Goal: Information Seeking & Learning: Learn about a topic

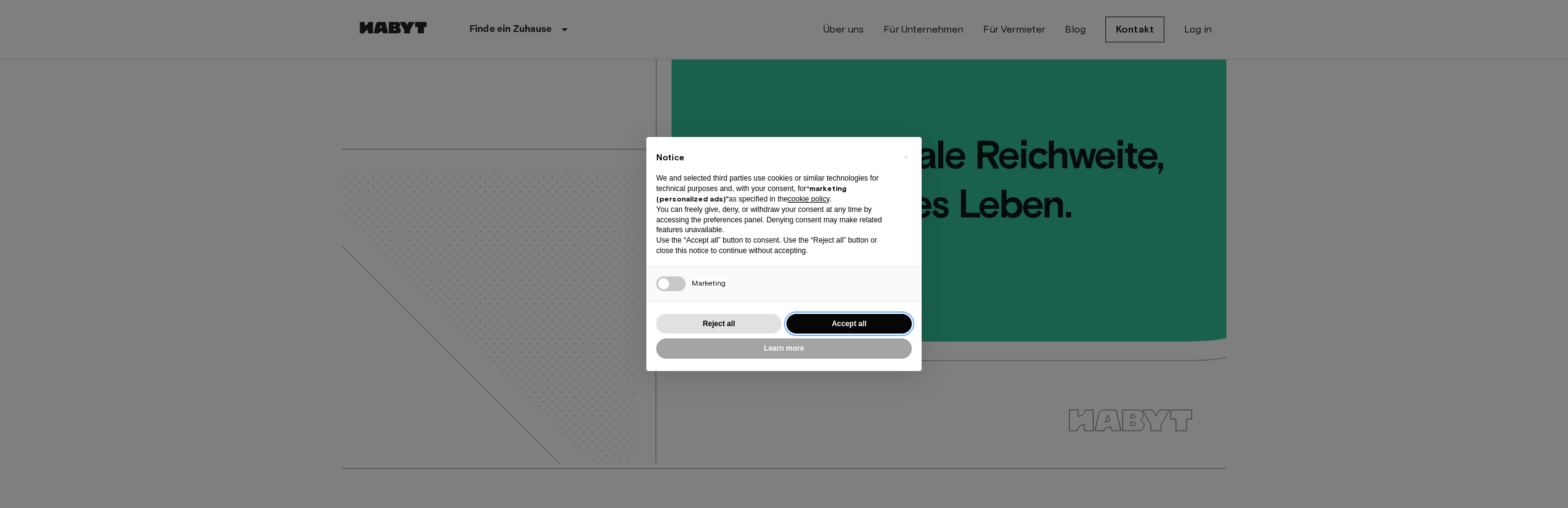
click at [867, 320] on button "Accept all" at bounding box center [849, 323] width 125 height 21
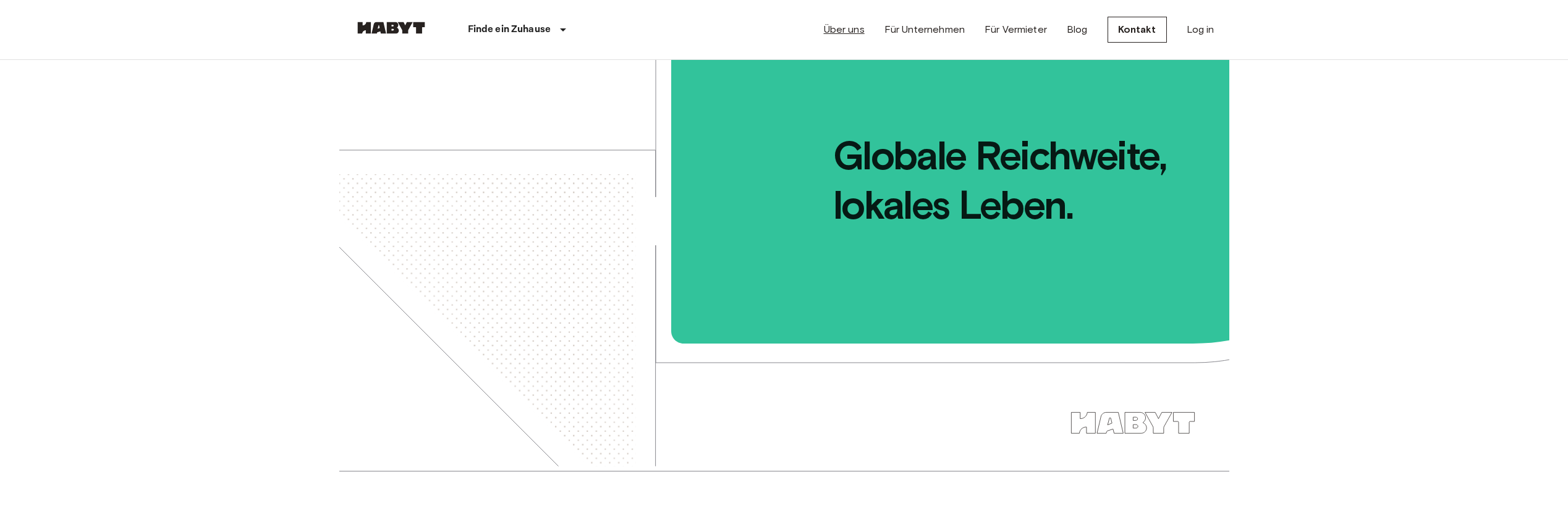
click at [862, 30] on link "Über uns" at bounding box center [844, 29] width 41 height 15
click at [858, 33] on link "Über uns" at bounding box center [844, 29] width 41 height 15
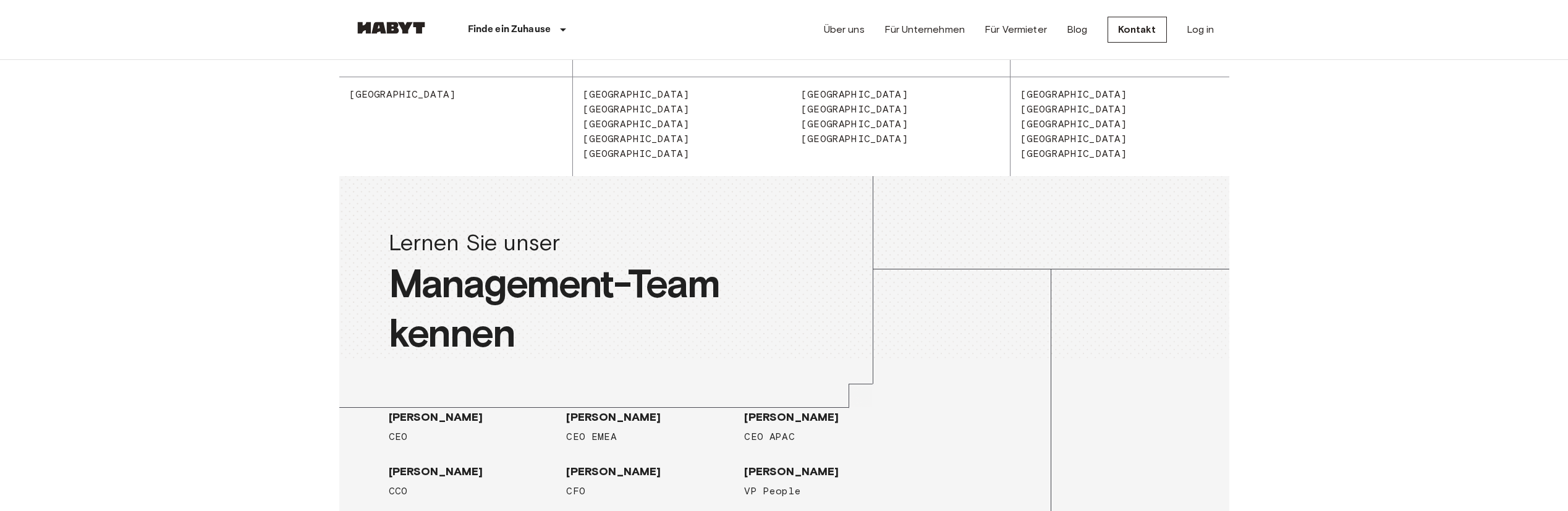
scroll to position [1915, 0]
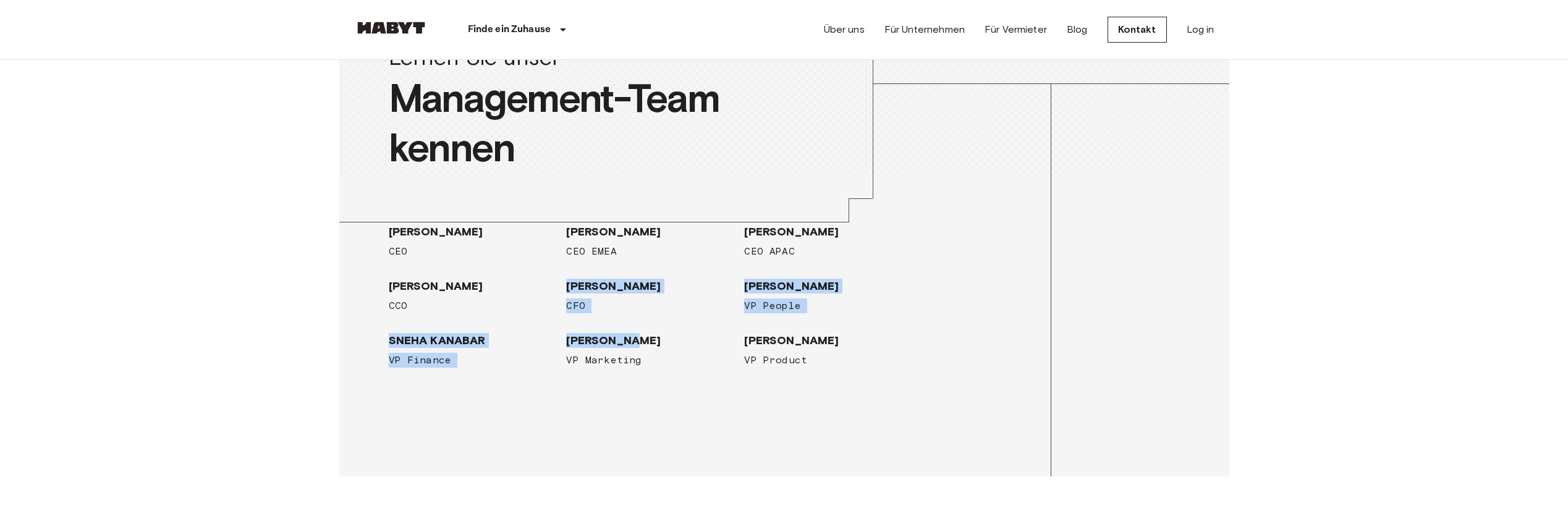
drag, startPoint x: 568, startPoint y: 282, endPoint x: 673, endPoint y: 342, distance: 120.9
click at [673, 342] on div "LUCA BOVONE CEO GUIDO BIANCO CEO EMEA JONATHAN WONG CEO APAC EDOARDO ARCHETTI C…" at bounding box center [646, 285] width 534 height 163
click at [423, 371] on div "LUCA BOVONE CEO GUIDO BIANCO CEO EMEA JONATHAN WONG CEO APAC EDOARDO ARCHETTI C…" at bounding box center [650, 291] width 623 height 232
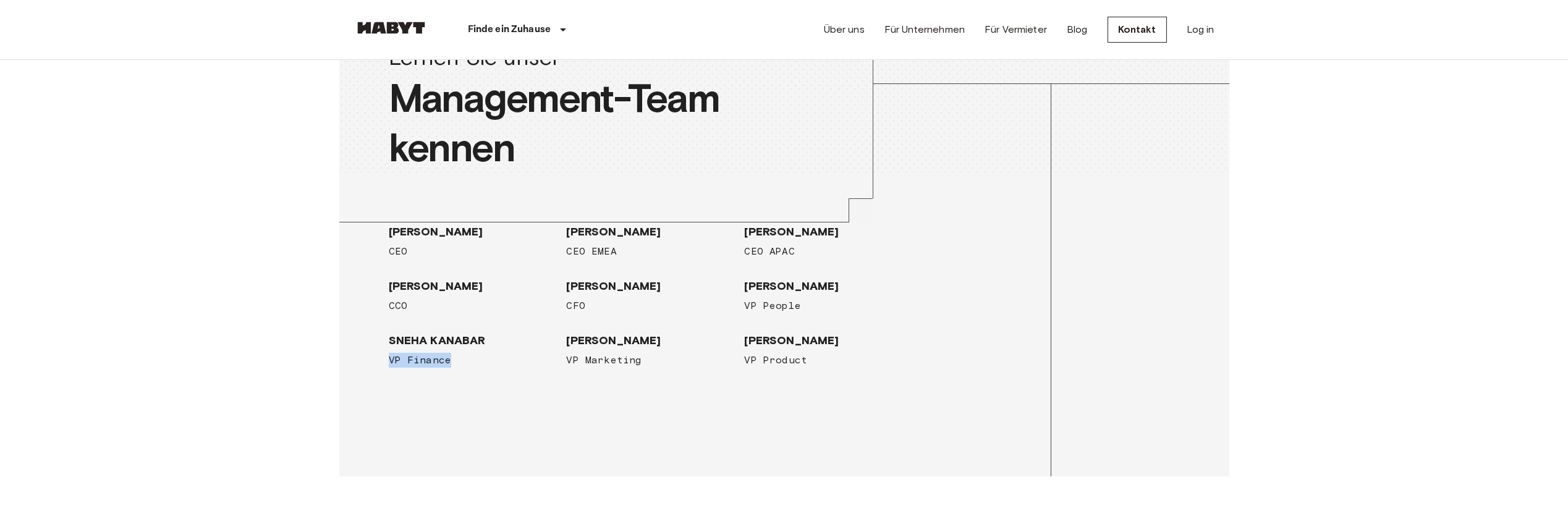
drag, startPoint x: 391, startPoint y: 362, endPoint x: 544, endPoint y: 362, distance: 153.0
click at [544, 362] on span "VP Finance" at bounding box center [472, 360] width 168 height 15
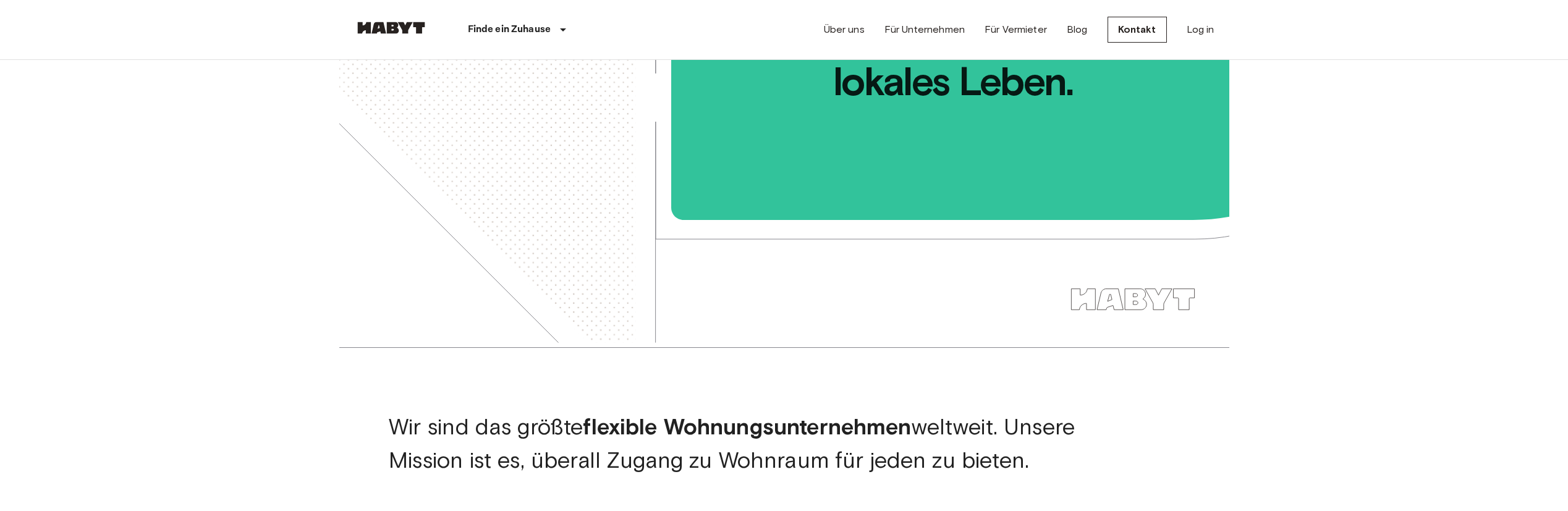
scroll to position [0, 0]
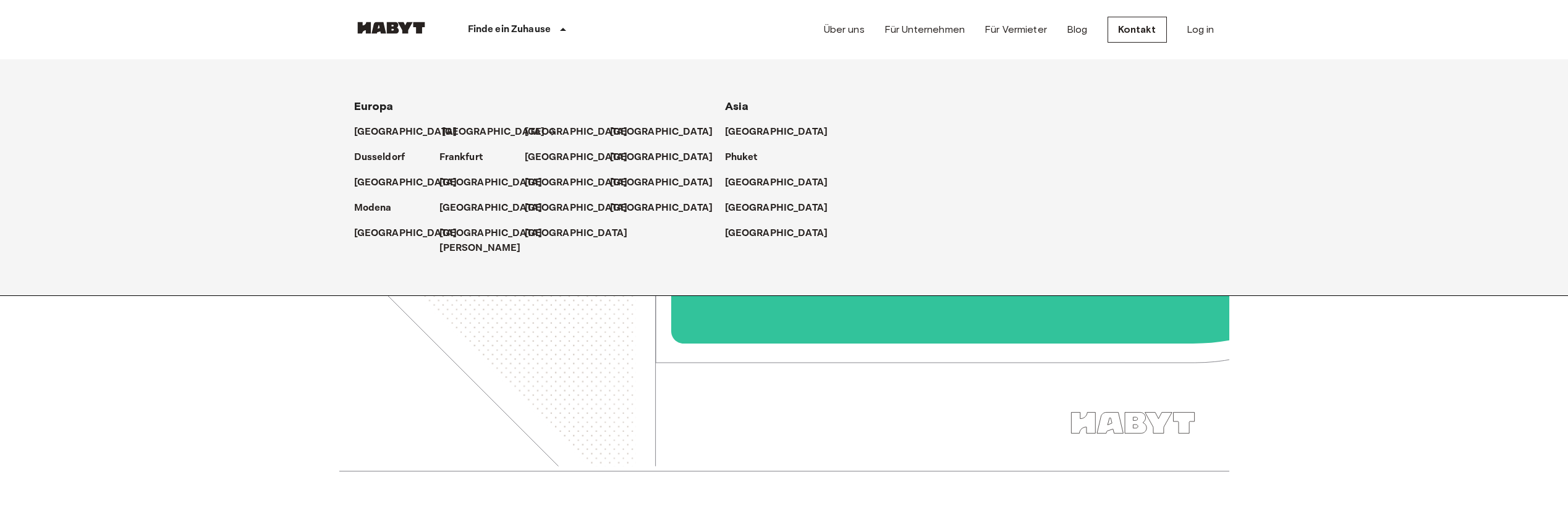
click at [461, 136] on p "[GEOGRAPHIC_DATA]" at bounding box center [494, 132] width 103 height 15
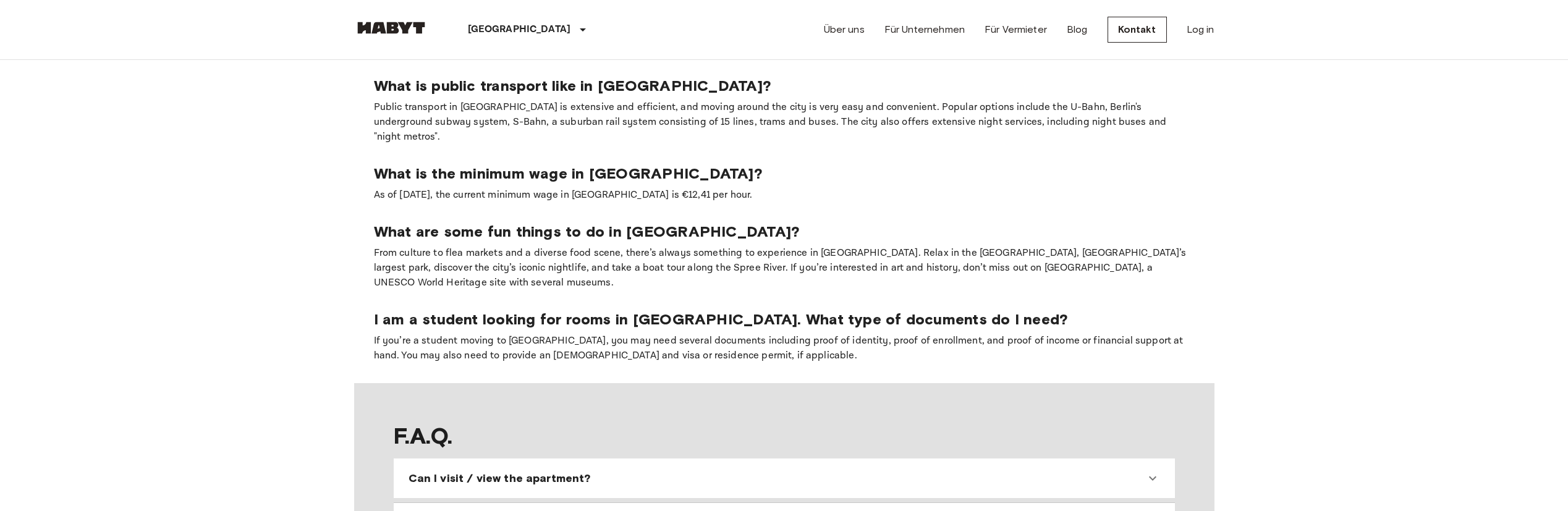
scroll to position [927, 0]
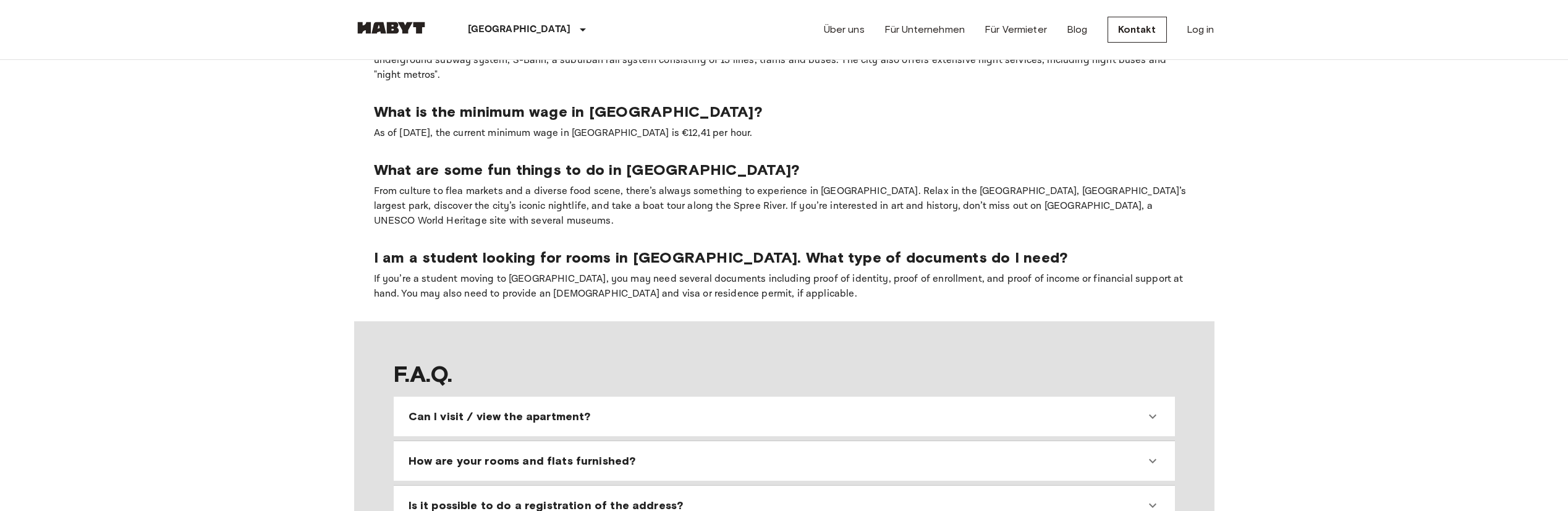
click at [1155, 409] on icon at bounding box center [1153, 416] width 15 height 15
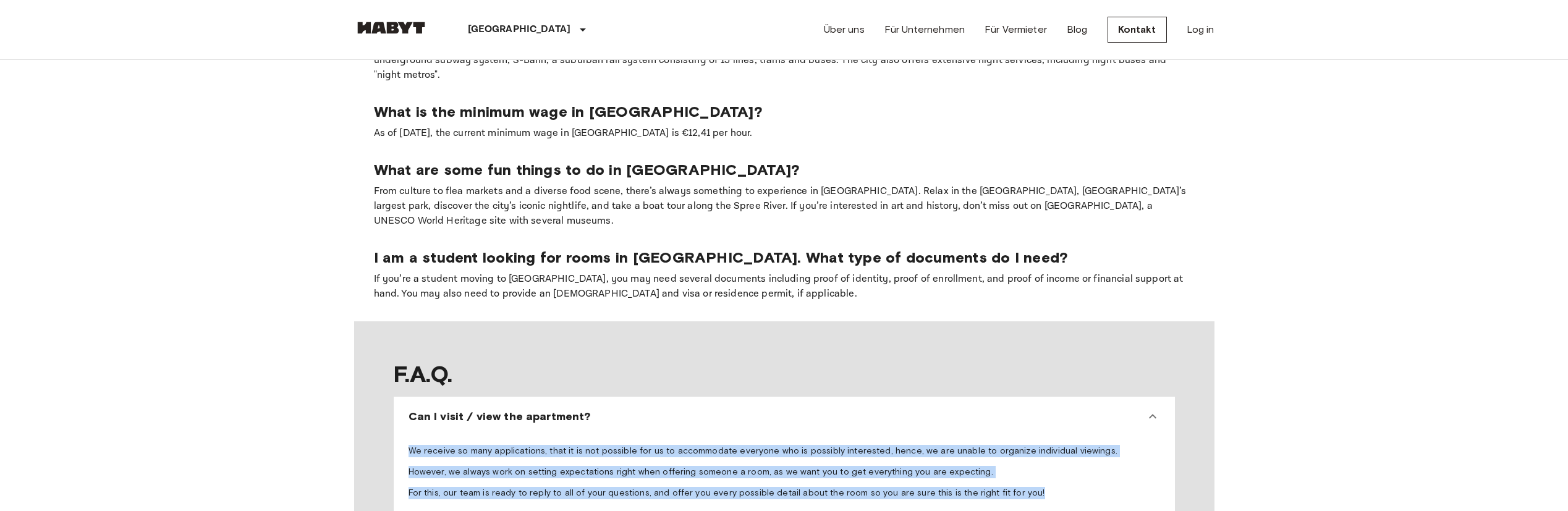
drag, startPoint x: 416, startPoint y: 382, endPoint x: 1064, endPoint y: 423, distance: 649.3
click at [1064, 445] on span "We receive so many applications, that it is not possible for us to accommodate …" at bounding box center [784, 472] width 752 height 54
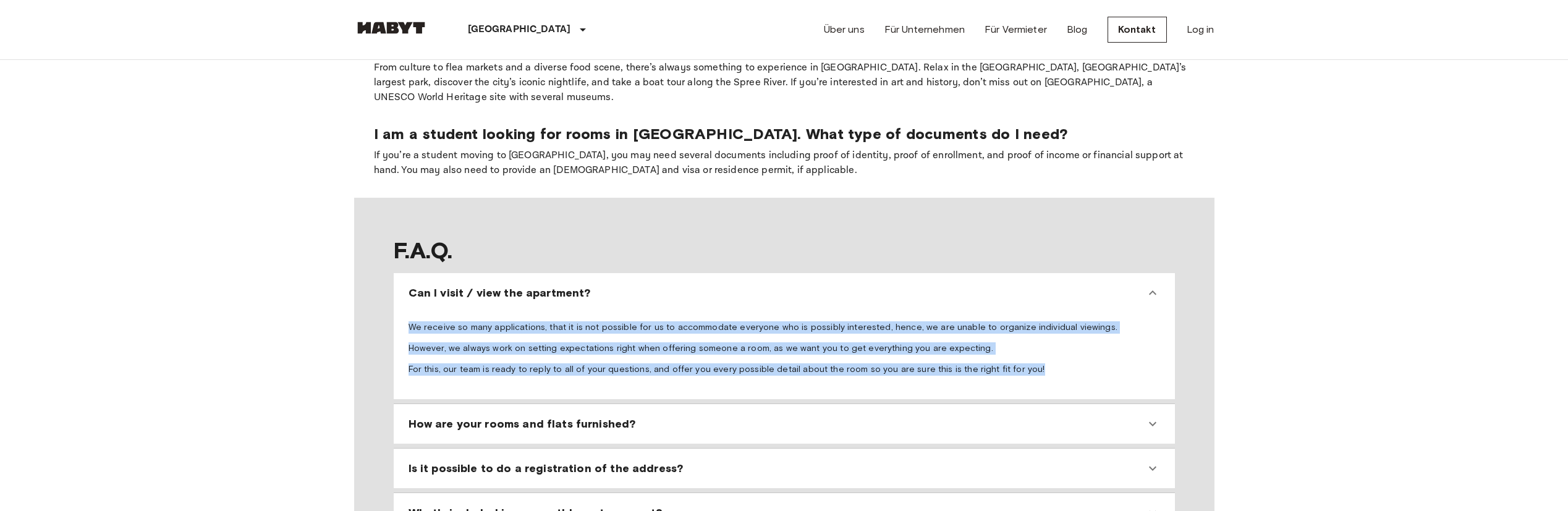
click at [1146, 417] on icon at bounding box center [1153, 424] width 15 height 15
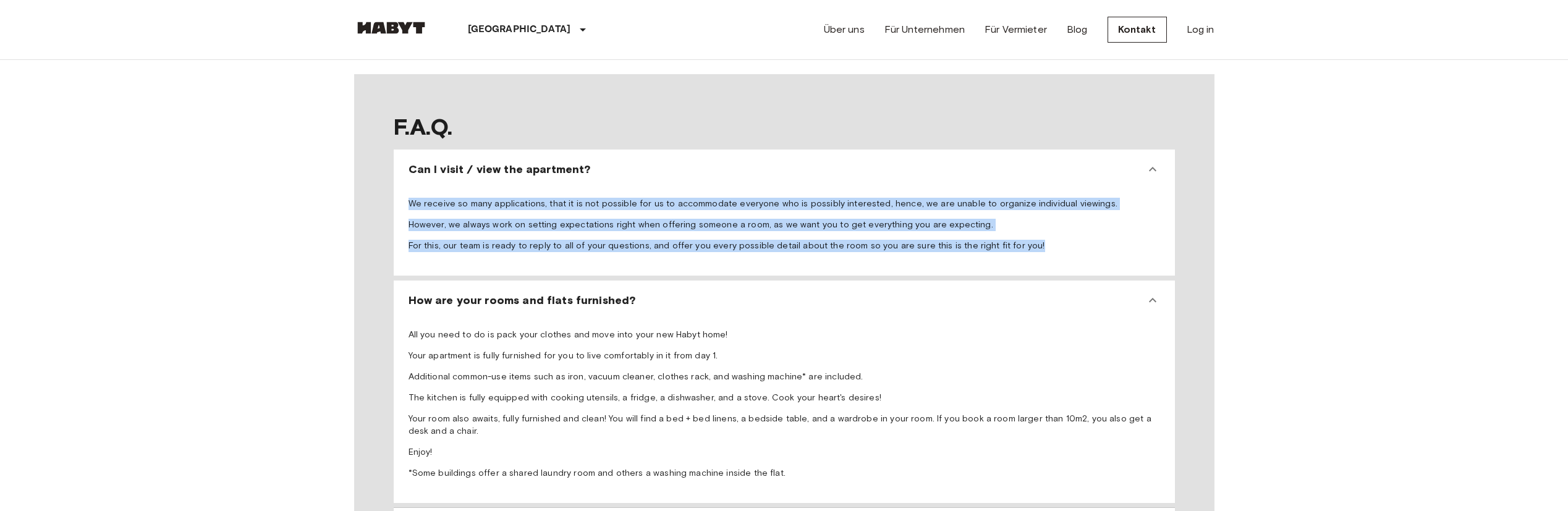
scroll to position [1235, 0]
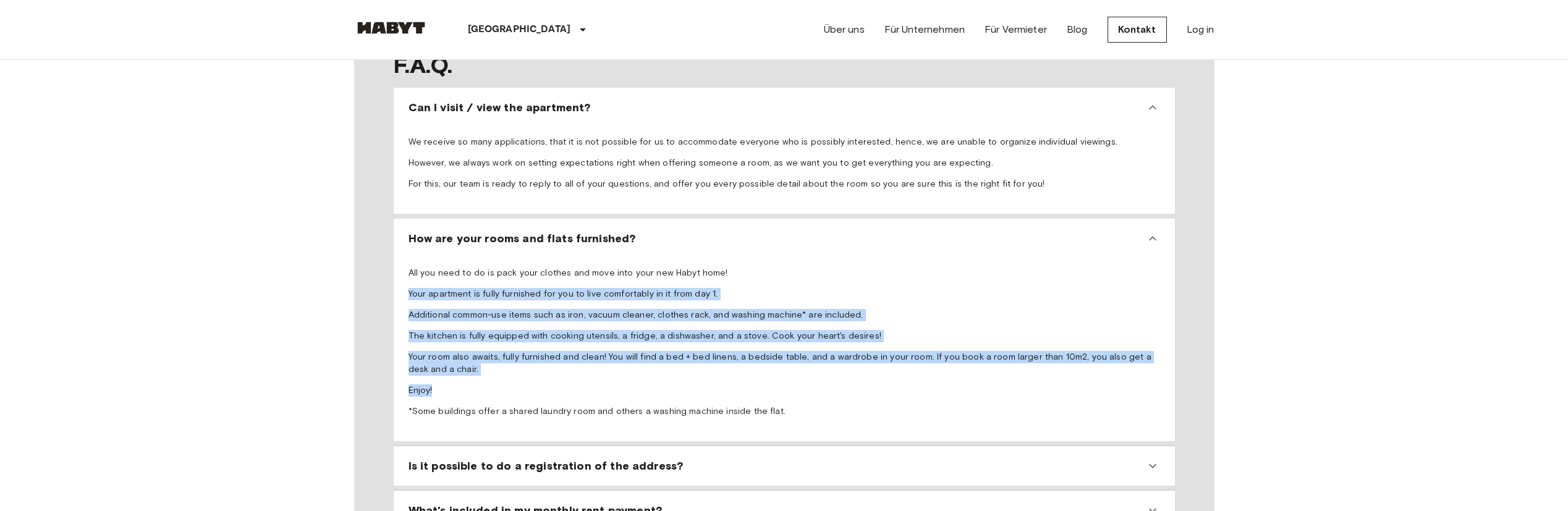
drag, startPoint x: 414, startPoint y: 223, endPoint x: 1169, endPoint y: 307, distance: 759.7
click at [1169, 307] on div "All you need to do is pack your clothes and move into your new Habyt home! Your…" at bounding box center [784, 345] width 772 height 183
click at [1091, 451] on div "Is it possible to do a registration of the address?" at bounding box center [784, 466] width 772 height 30
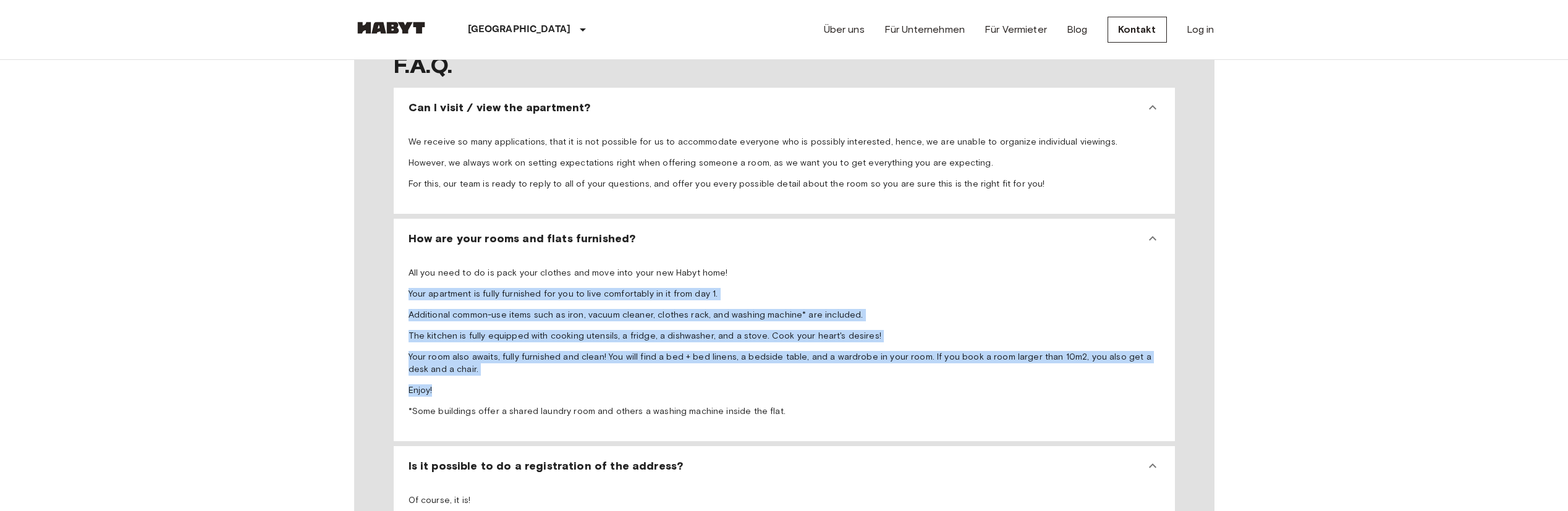
scroll to position [1421, 0]
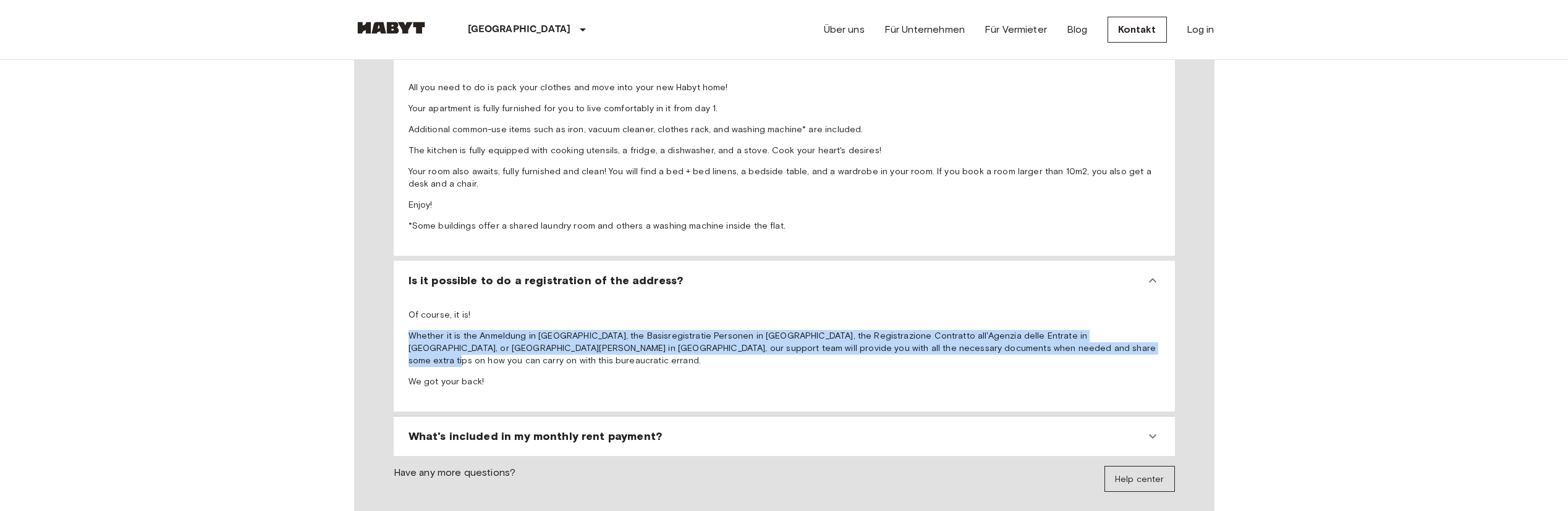
drag, startPoint x: 409, startPoint y: 265, endPoint x: 1125, endPoint y: 280, distance: 716.2
click at [1125, 330] on p "Whether it is the Anmeldung in [GEOGRAPHIC_DATA], the Basisregistratie Personen…" at bounding box center [784, 348] width 752 height 37
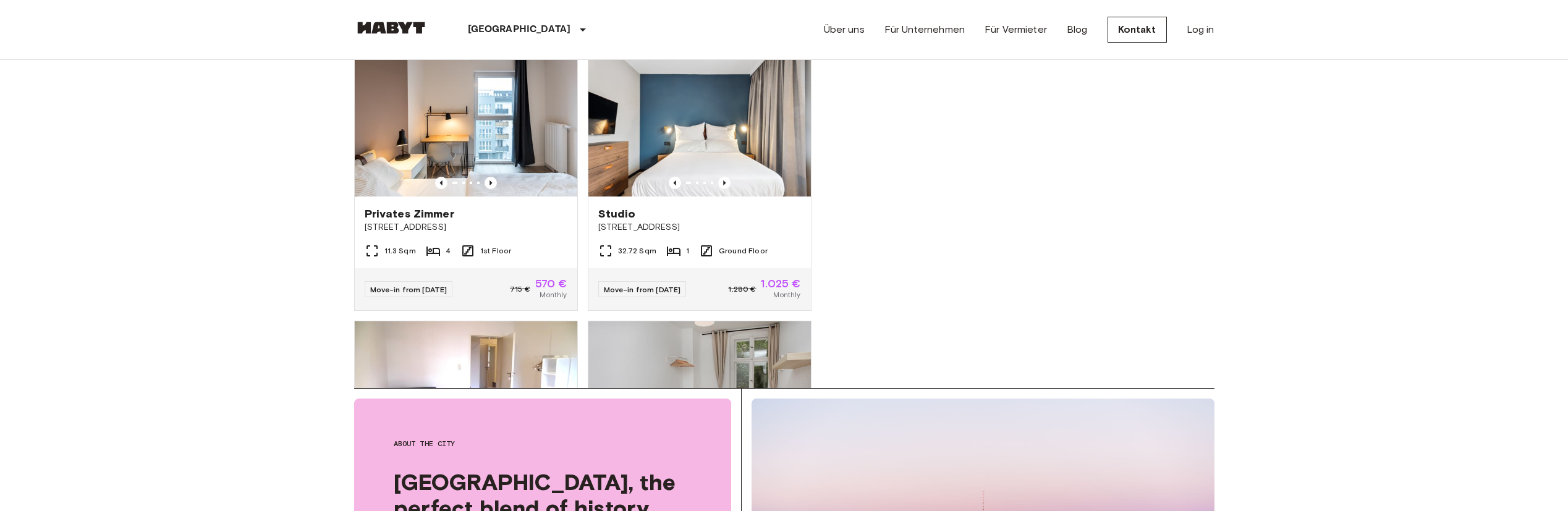
scroll to position [0, 0]
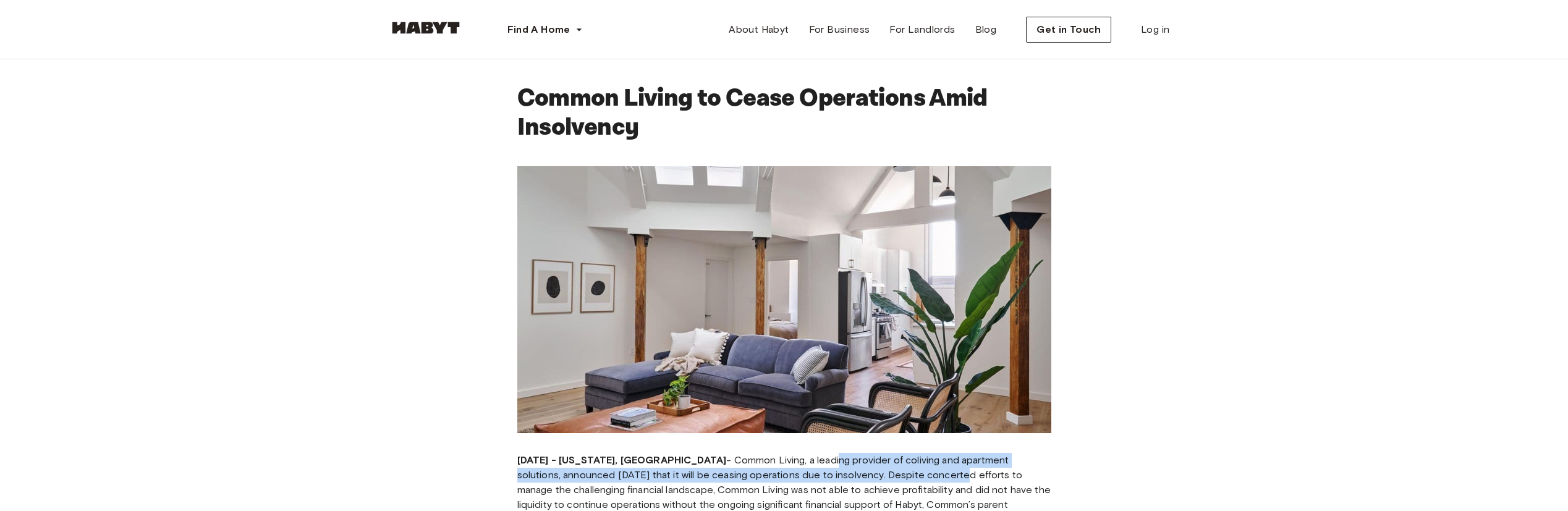
drag, startPoint x: 765, startPoint y: 461, endPoint x: 860, endPoint y: 479, distance: 96.7
click at [860, 479] on p "June 3, 2024 - New York, NY - Common Living, a leading provider of coliving and…" at bounding box center [785, 490] width 534 height 74
click at [862, 479] on p "June 3, 2024 - New York, NY - Common Living, a leading provider of coliving and…" at bounding box center [785, 490] width 534 height 74
click at [617, 480] on p "June 3, 2024 - New York, NY - Common Living, a leading provider of coliving and…" at bounding box center [785, 490] width 534 height 74
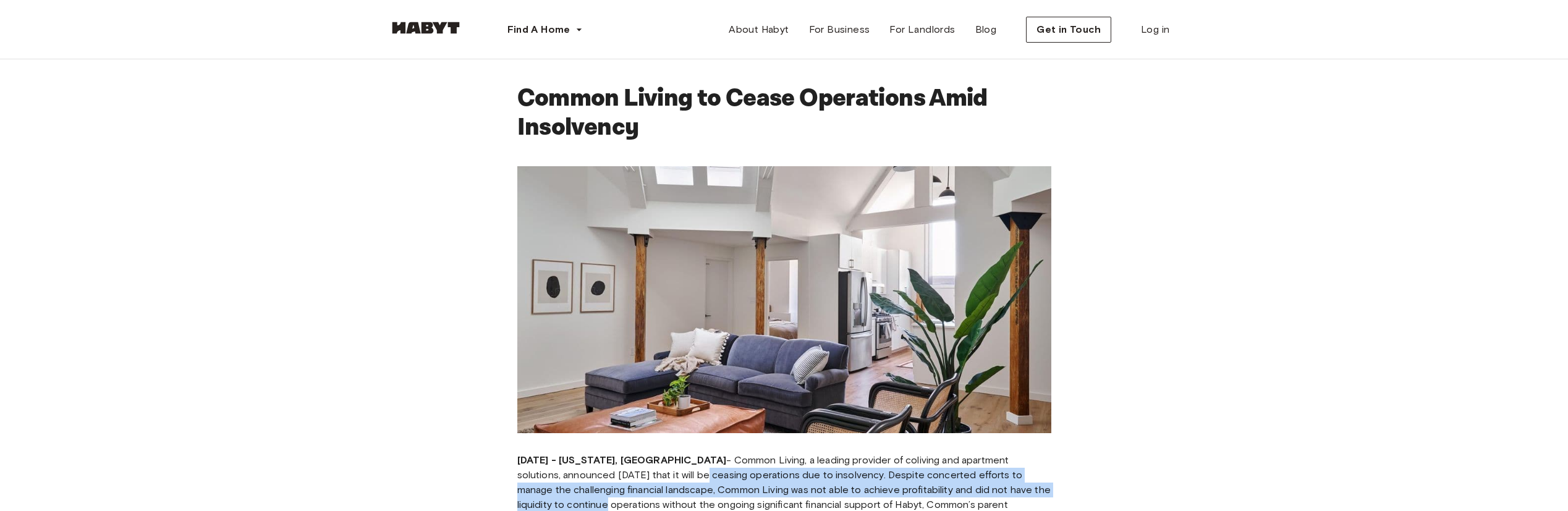
drag, startPoint x: 604, startPoint y: 470, endPoint x: 1034, endPoint y: 484, distance: 430.2
click at [1034, 484] on p "June 3, 2024 - New York, NY - Common Living, a leading provider of coliving and…" at bounding box center [785, 490] width 534 height 74
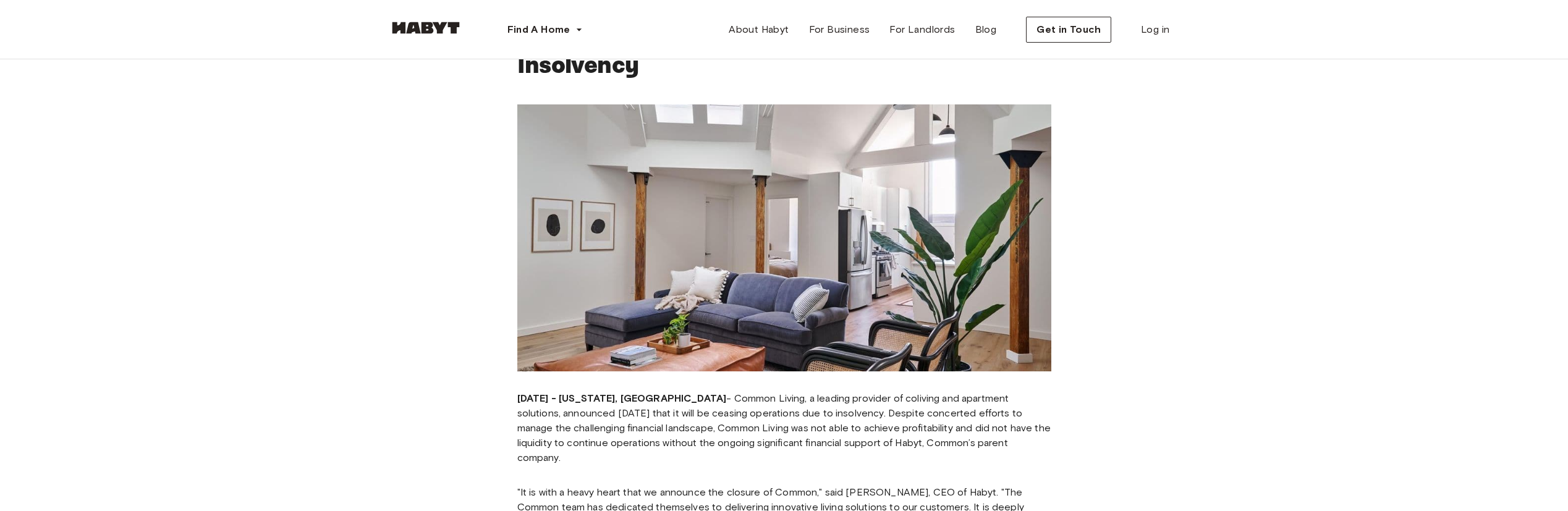
scroll to position [124, 0]
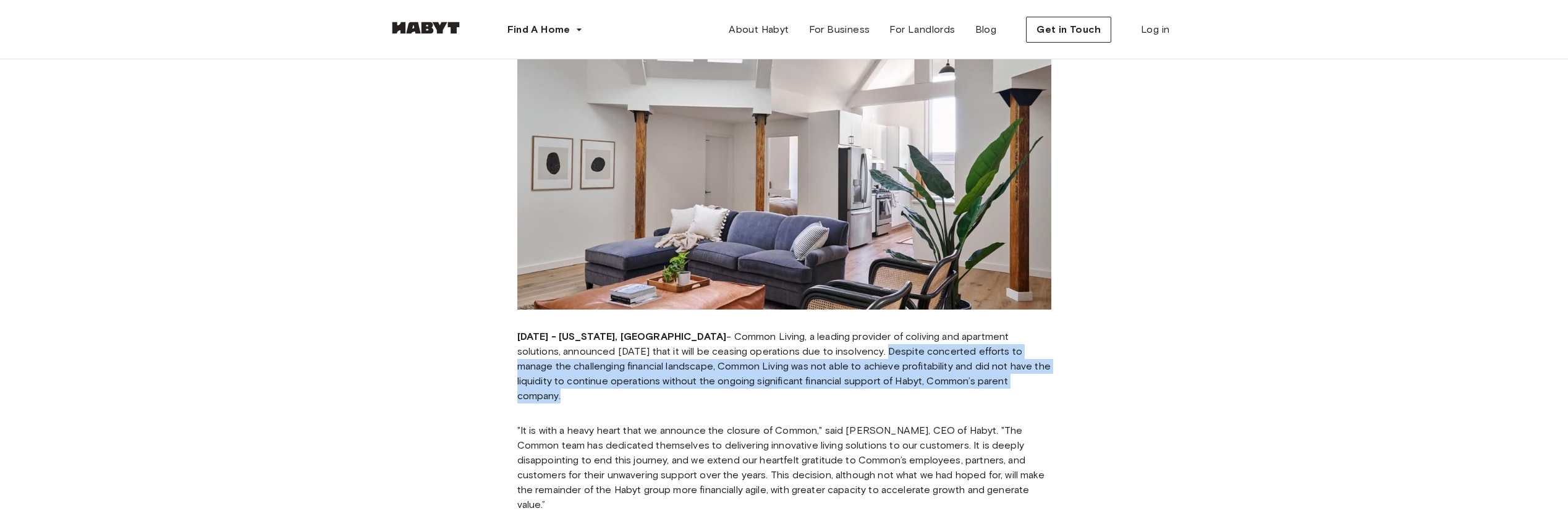
drag, startPoint x: 779, startPoint y: 350, endPoint x: 1026, endPoint y: 382, distance: 249.1
click at [1026, 382] on p "June 3, 2024 - New York, NY - Common Living, a leading provider of coliving and…" at bounding box center [785, 366] width 534 height 74
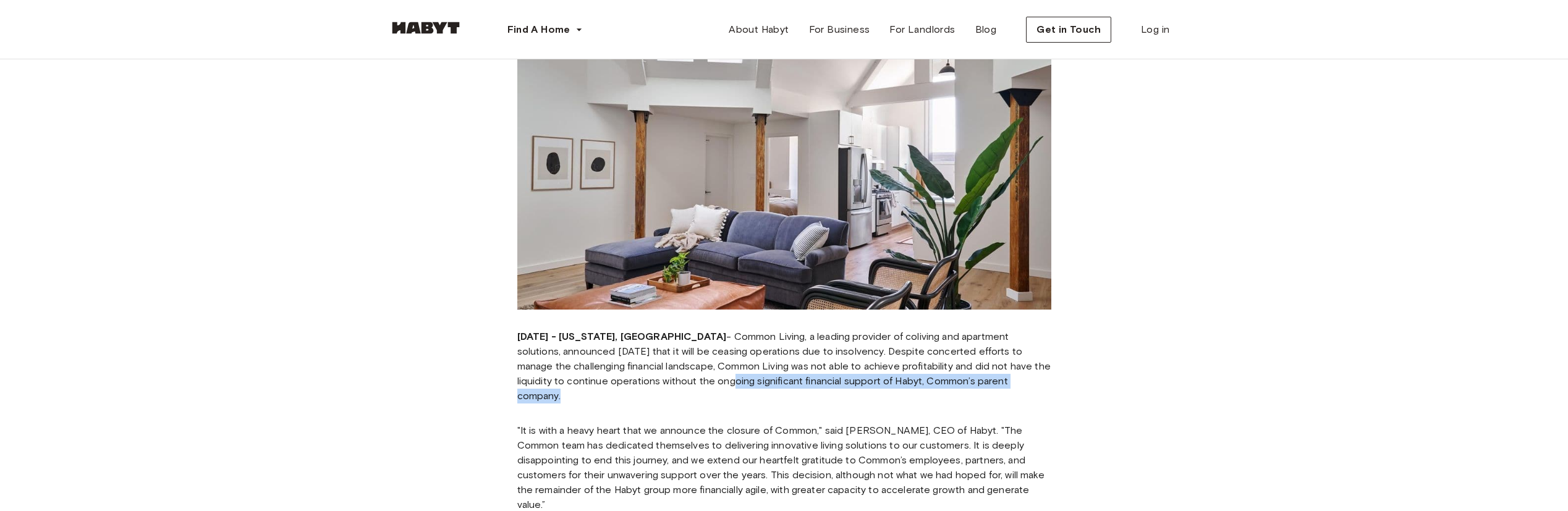
drag, startPoint x: 639, startPoint y: 380, endPoint x: 1059, endPoint y: 379, distance: 420.0
click at [1059, 379] on div "Common Living to Cease Operations Amid Insolvency June 3, 2024 - New York, NY -…" at bounding box center [784, 463] width 633 height 1056
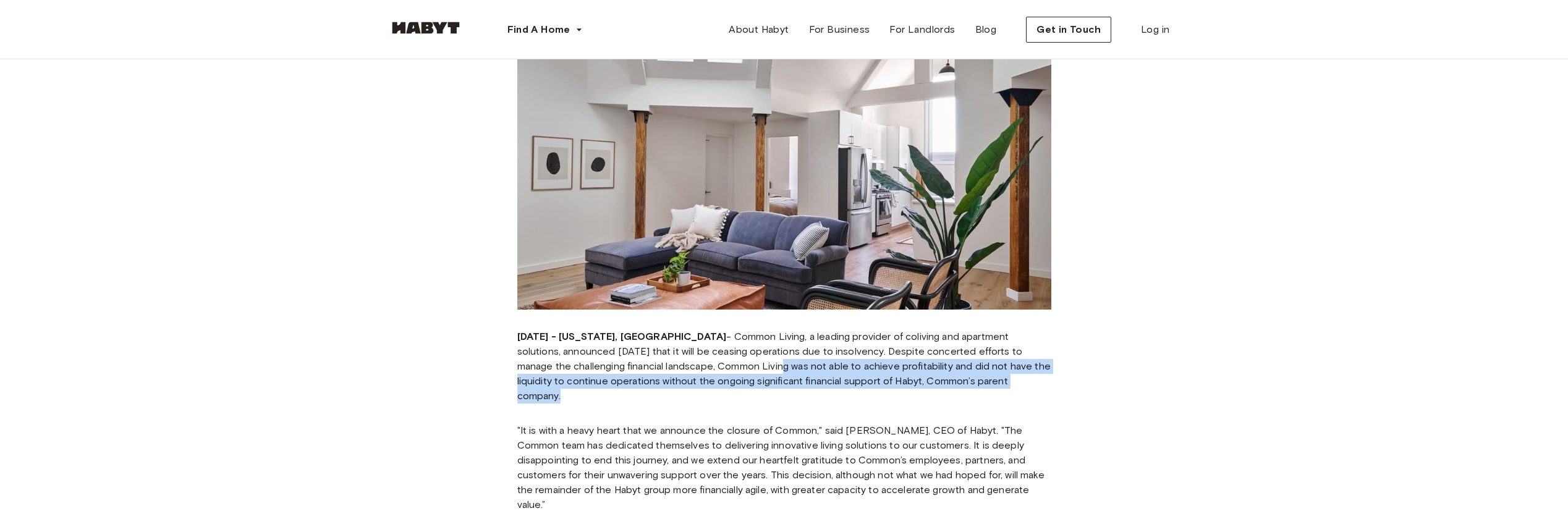
drag, startPoint x: 686, startPoint y: 366, endPoint x: 1030, endPoint y: 397, distance: 345.4
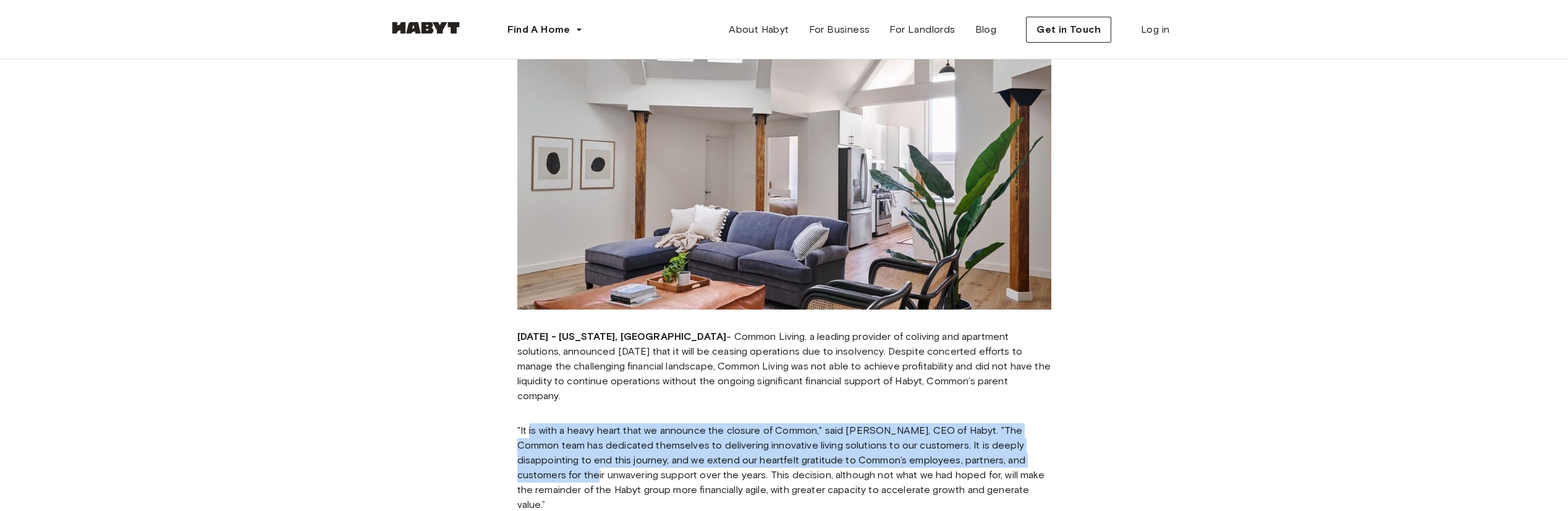
drag, startPoint x: 529, startPoint y: 420, endPoint x: 1132, endPoint y: 451, distance: 603.8
click at [1132, 451] on div "Common Living to Cease Operations Amid Insolvency June 3, 2024 - New York, NY -…" at bounding box center [784, 463] width 1568 height 1056
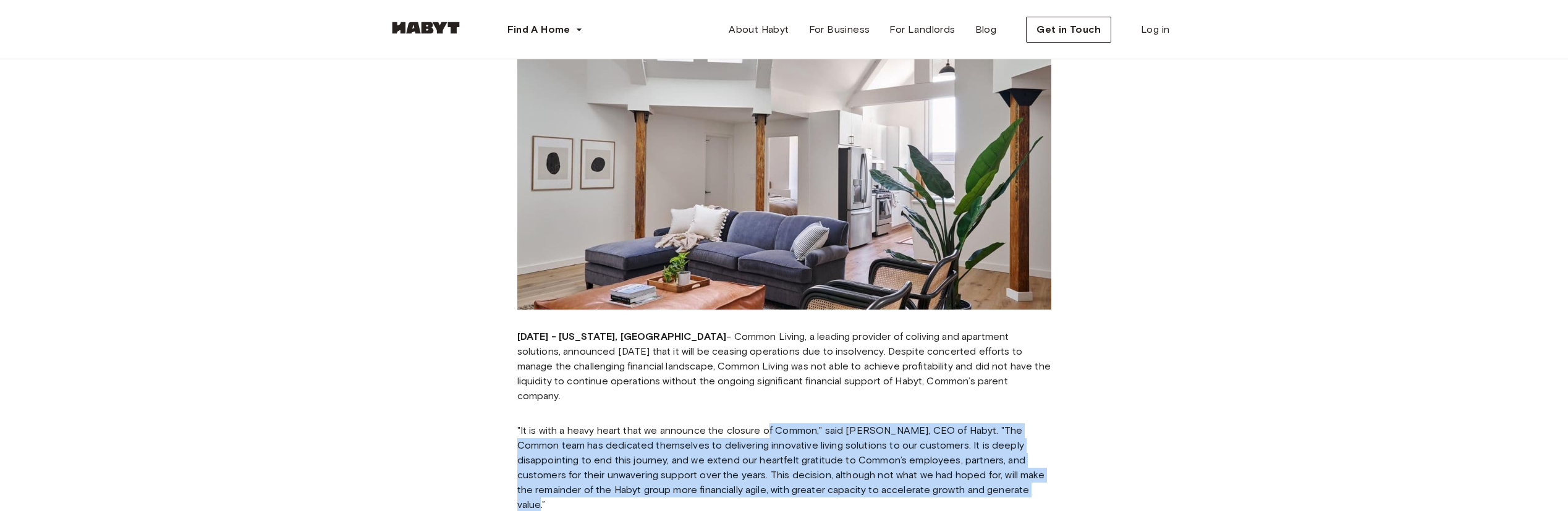
drag, startPoint x: 769, startPoint y: 407, endPoint x: 1082, endPoint y: 473, distance: 319.9
click at [1082, 473] on div "Common Living to Cease Operations Amid Insolvency June 3, 2024 - New York, NY -…" at bounding box center [784, 463] width 633 height 1056
drag, startPoint x: 533, startPoint y: 414, endPoint x: 1016, endPoint y: 473, distance: 486.6
click at [1016, 473] on p ""It is with a heavy heart that we announce the closure of Common," said Luca Bo…" at bounding box center [785, 467] width 534 height 89
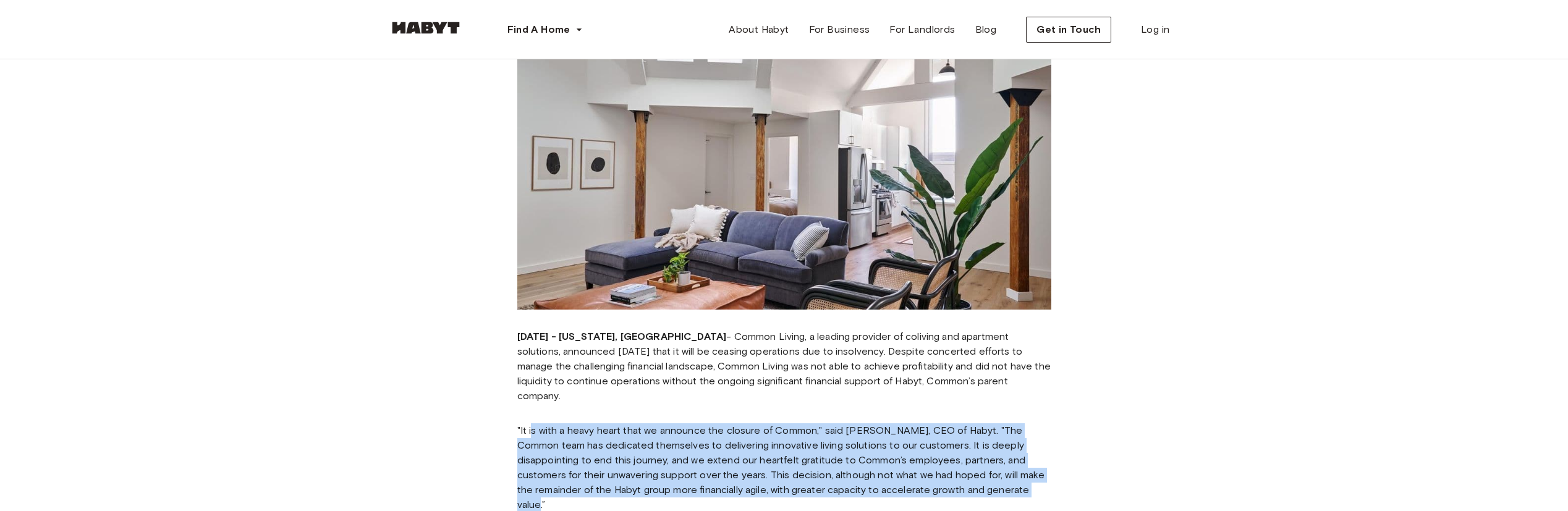
click at [1016, 474] on p ""It is with a heavy heart that we announce the closure of Common," said Luca Bo…" at bounding box center [785, 467] width 534 height 89
click at [977, 423] on p ""It is with a heavy heart that we announce the closure of Common," said Luca Bo…" at bounding box center [785, 467] width 534 height 89
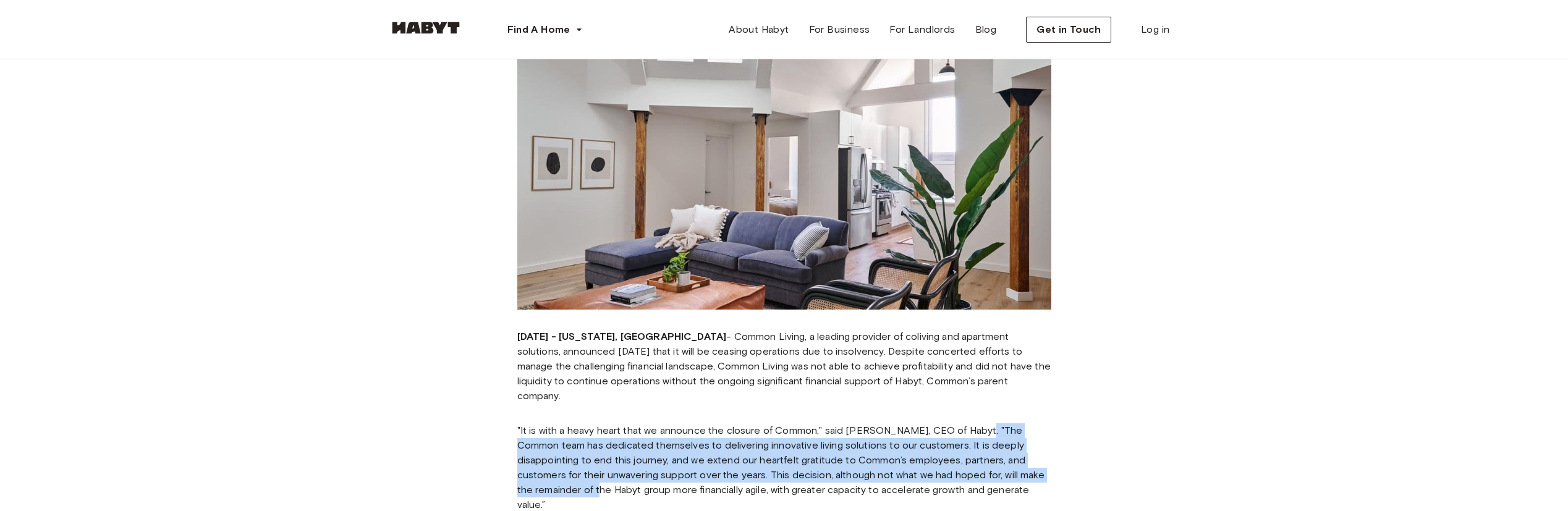
drag, startPoint x: 978, startPoint y: 416, endPoint x: 1072, endPoint y: 460, distance: 103.8
click at [1072, 460] on div "Common Living to Cease Operations Amid Insolvency June 3, 2024 - New York, NY -…" at bounding box center [784, 463] width 633 height 1056
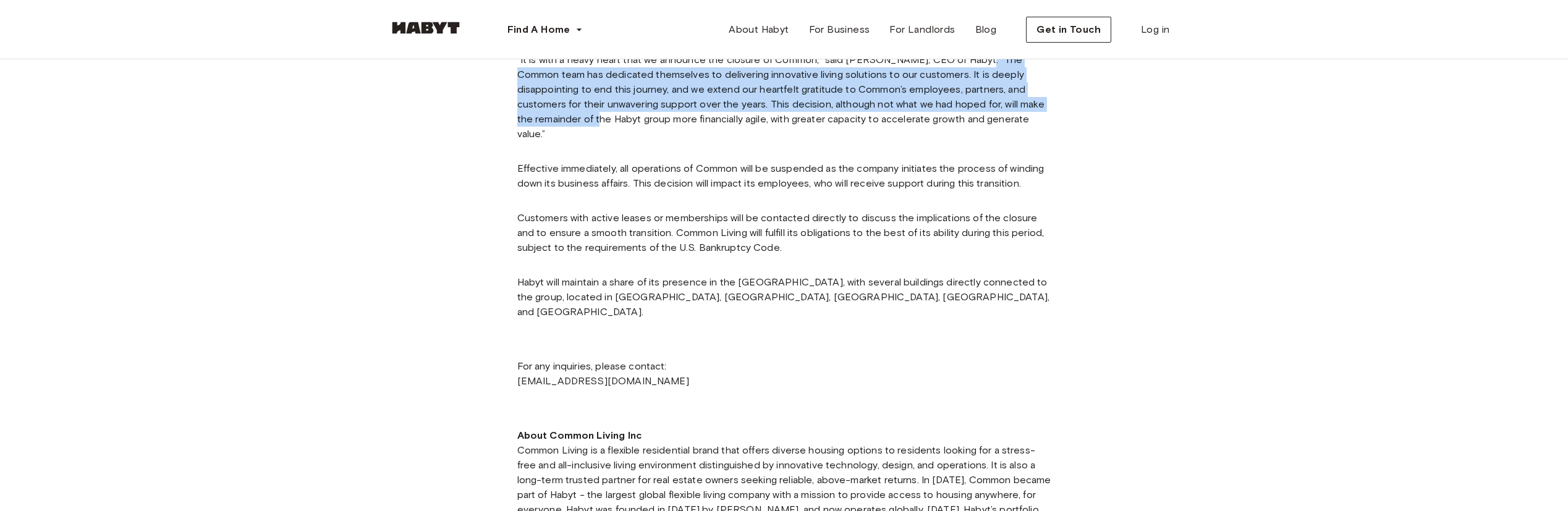
scroll to position [741, 0]
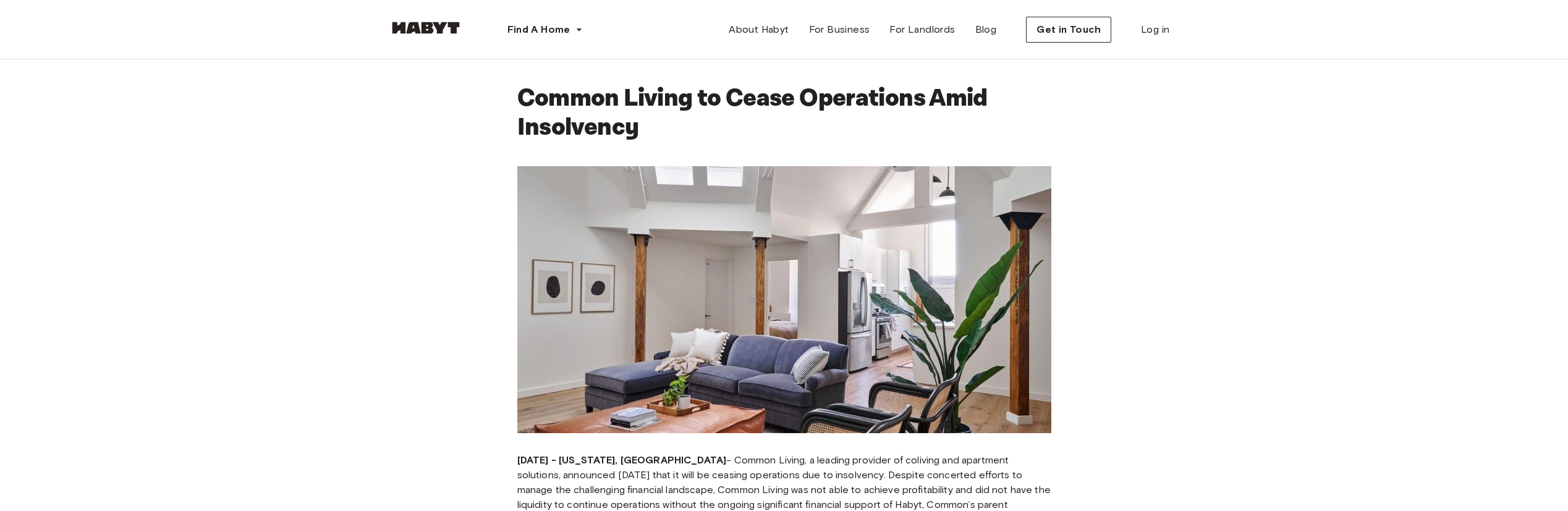
scroll to position [62, 0]
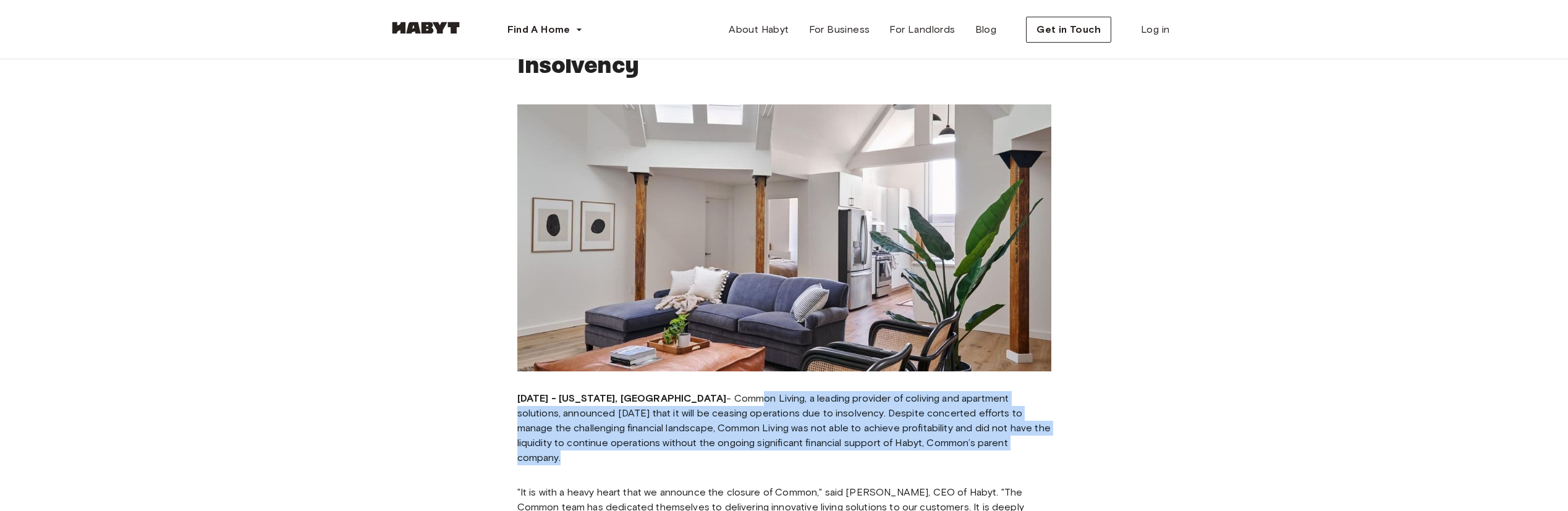
drag, startPoint x: 678, startPoint y: 403, endPoint x: 1050, endPoint y: 444, distance: 374.3
click at [1050, 444] on p "June 3, 2024 - New York, NY - Common Living, a leading provider of coliving and…" at bounding box center [785, 428] width 534 height 74
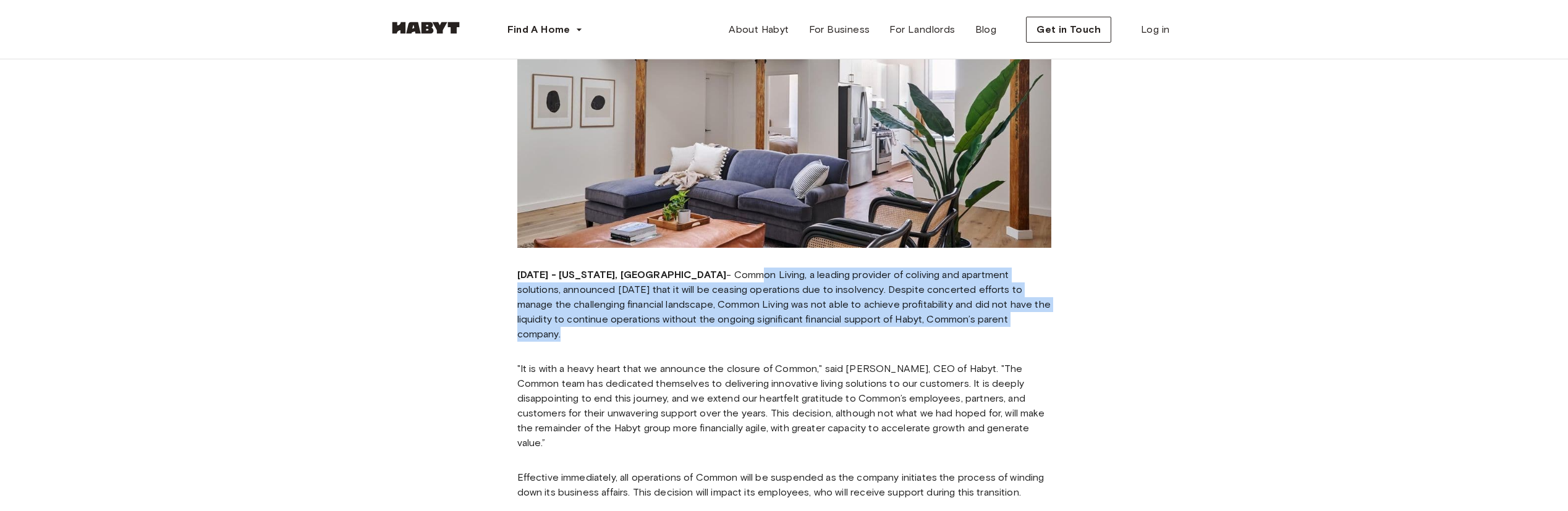
scroll to position [309, 0]
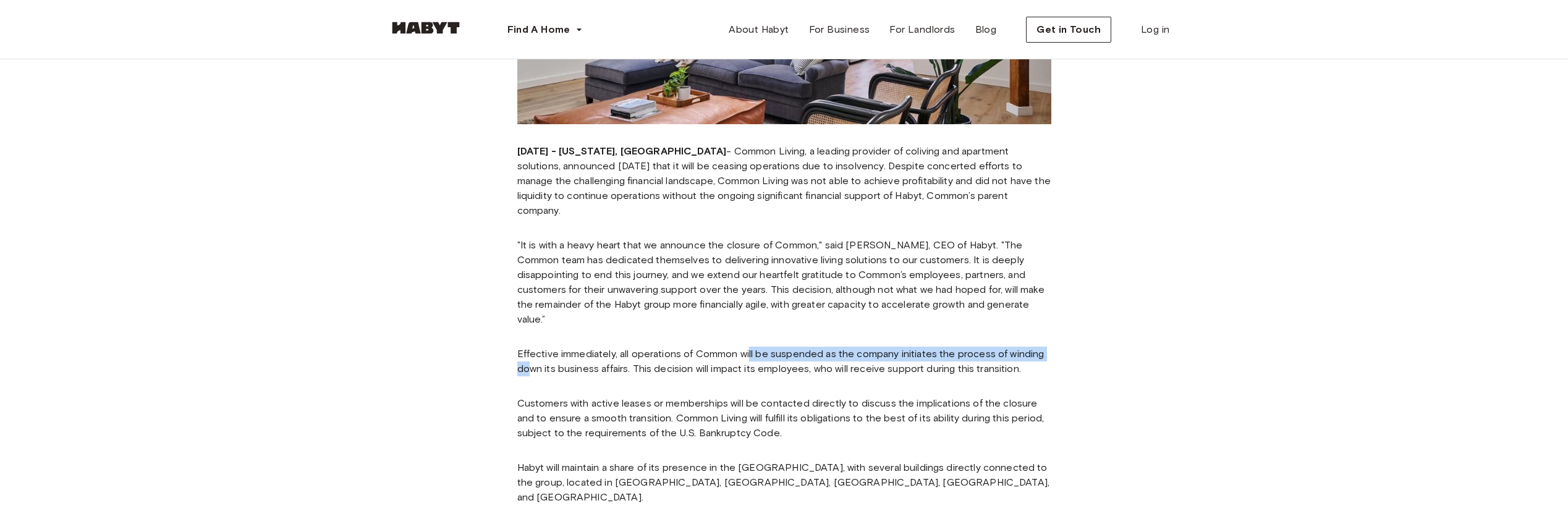
drag, startPoint x: 529, startPoint y: 334, endPoint x: 749, endPoint y: 312, distance: 221.1
click at [749, 312] on div "June 3, 2024 - New York, NY - Common Living, a leading provider of coliving and…" at bounding box center [785, 453] width 534 height 638
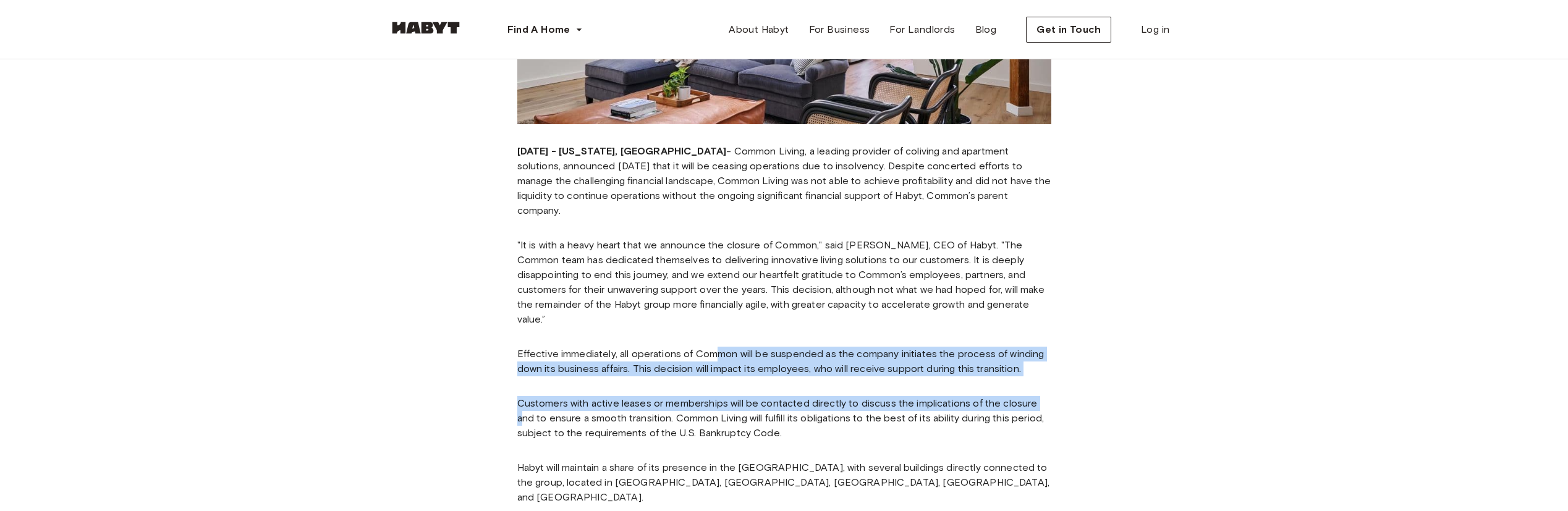
drag, startPoint x: 719, startPoint y: 315, endPoint x: 1038, endPoint y: 381, distance: 325.8
click at [1038, 381] on div "June 3, 2024 - New York, NY - Common Living, a leading provider of coliving and…" at bounding box center [785, 453] width 534 height 638
click at [1038, 396] on p "Customers with active leases or memberships will be contacted directly to discu…" at bounding box center [785, 418] width 534 height 45
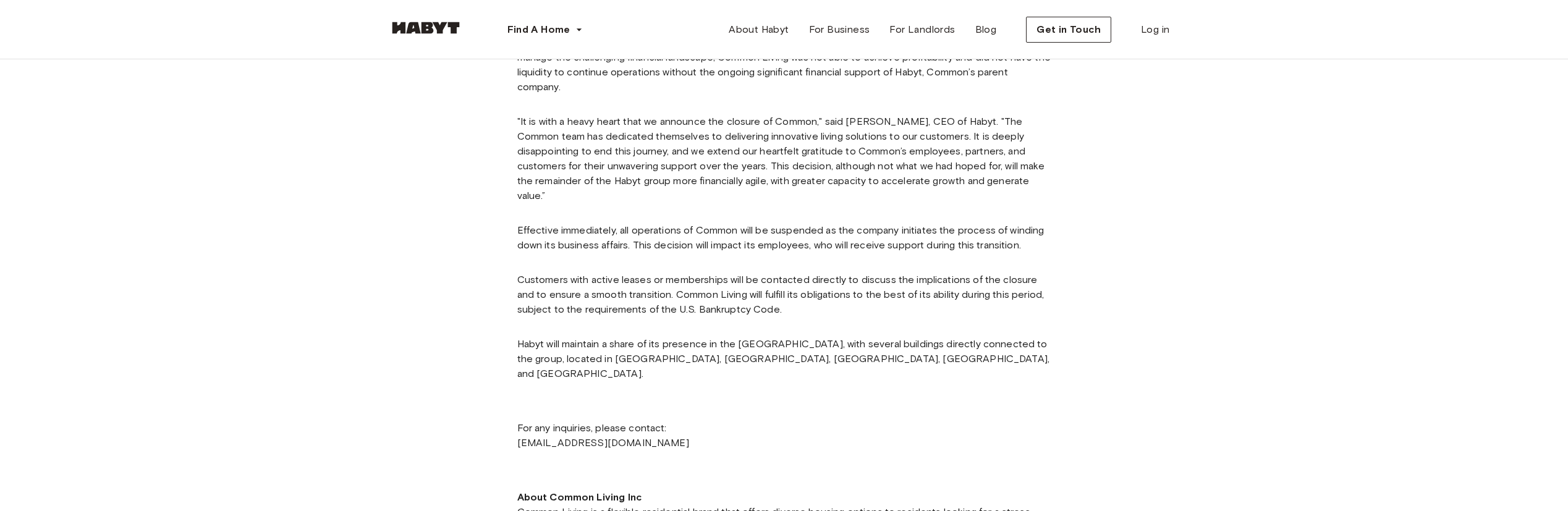
scroll to position [680, 0]
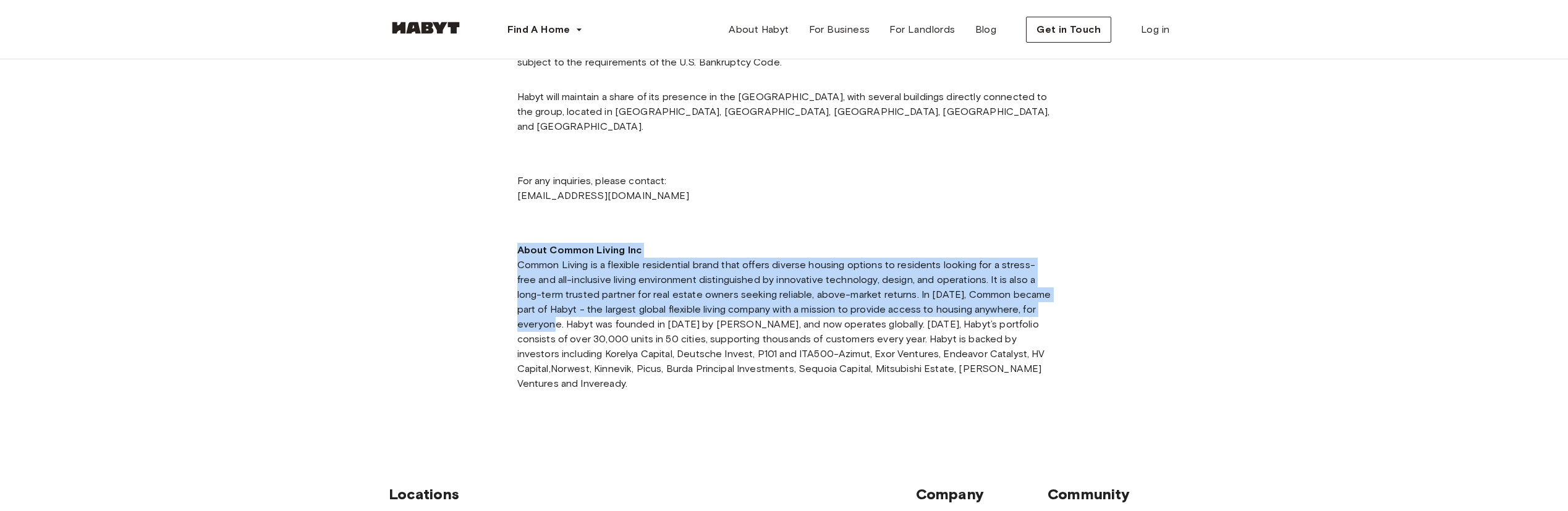
drag, startPoint x: 518, startPoint y: 200, endPoint x: 1055, endPoint y: 261, distance: 540.5
click at [915, 249] on p "About Common Living Inc Common Living is a flexible residential brand that offe…" at bounding box center [785, 316] width 534 height 148
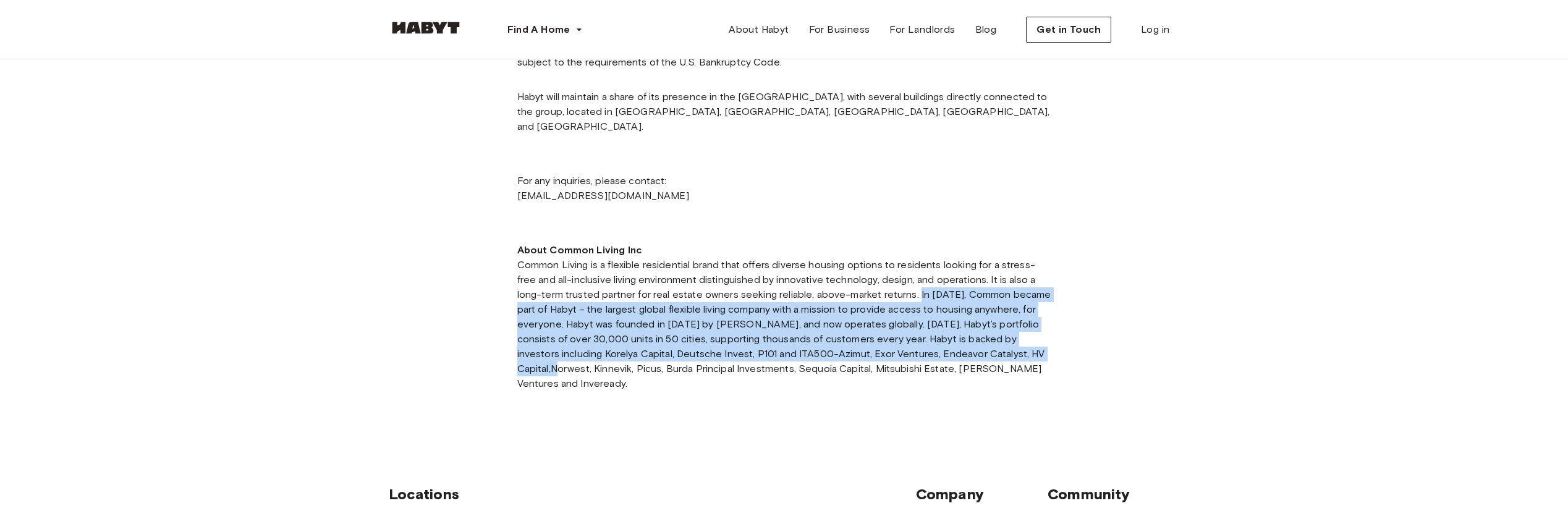
drag, startPoint x: 892, startPoint y: 249, endPoint x: 1036, endPoint y: 310, distance: 156.4
click at [1036, 310] on p "About Common Living Inc Common Living is a flexible residential brand that offe…" at bounding box center [785, 316] width 534 height 148
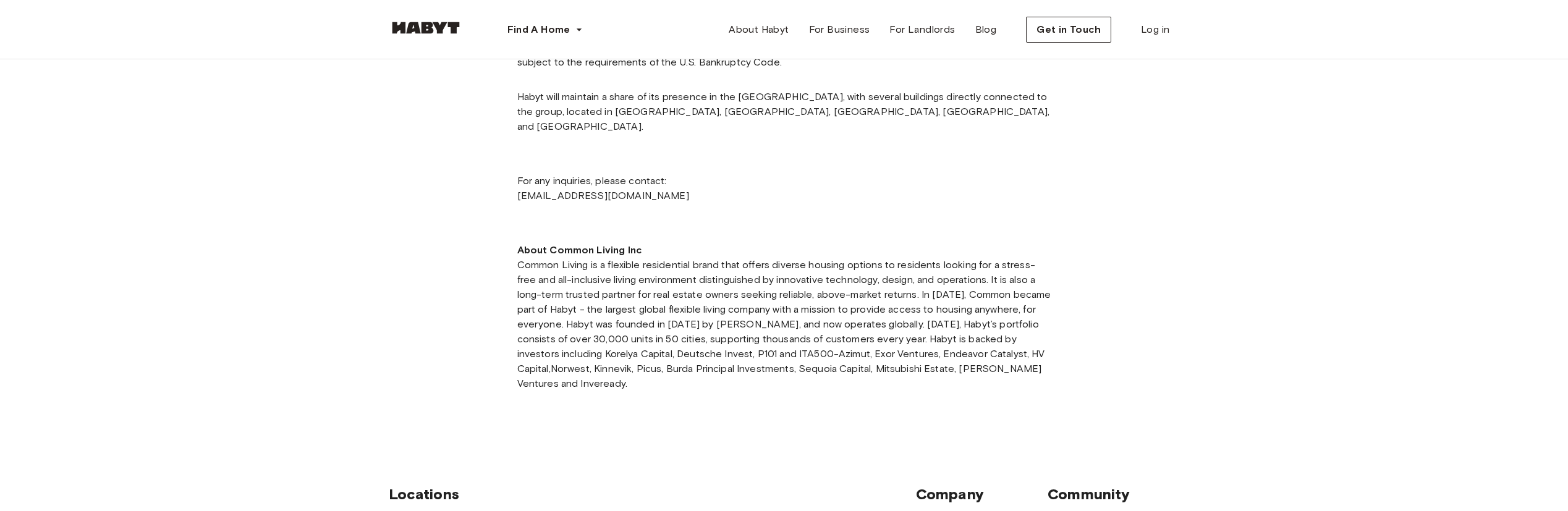
click at [541, 318] on p "About Common Living Inc Common Living is a flexible residential brand that offe…" at bounding box center [785, 316] width 534 height 148
drag, startPoint x: 515, startPoint y: 308, endPoint x: 586, endPoint y: 312, distance: 71.1
copy p "Korelya Capital"
drag, startPoint x: 589, startPoint y: 308, endPoint x: 662, endPoint y: 305, distance: 73.1
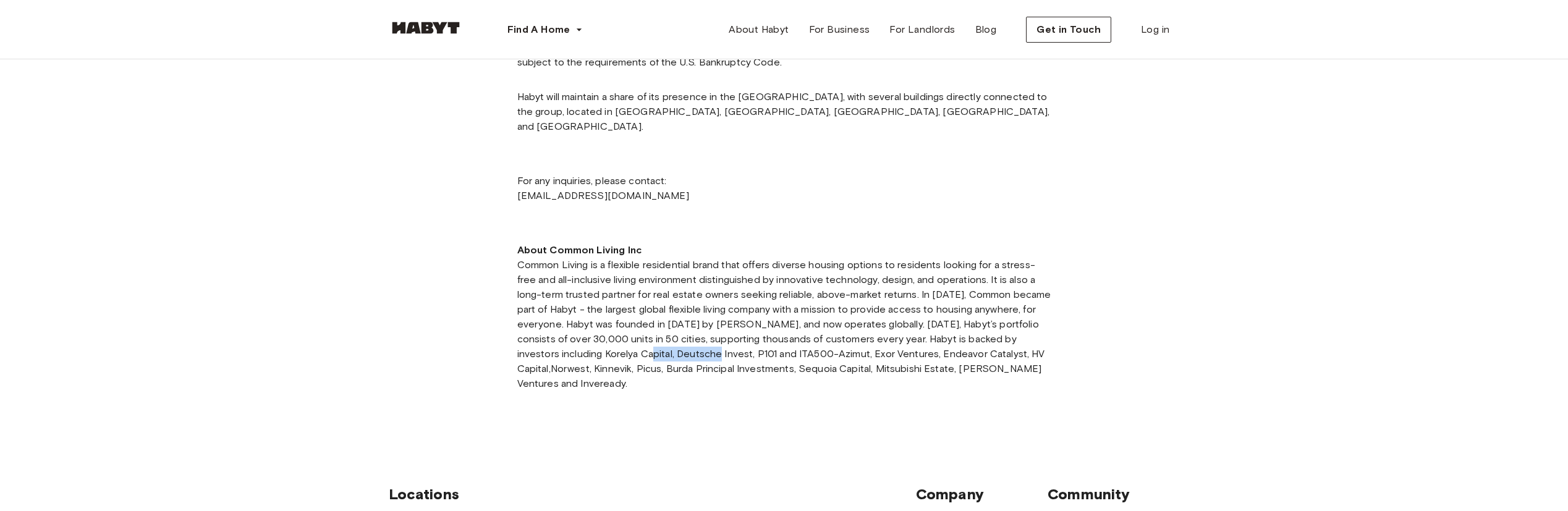
click at [662, 305] on p "About Common Living Inc Common Living is a flexible residential brand that offe…" at bounding box center [785, 316] width 534 height 148
copy p "Deutsche Invest"
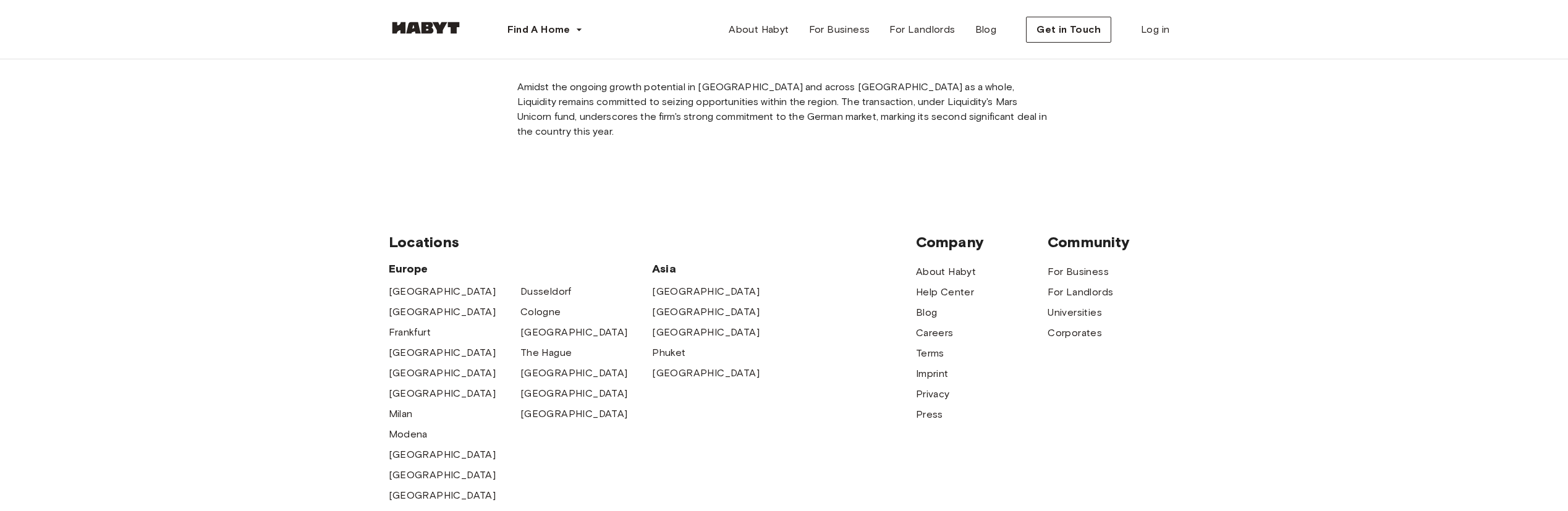
scroll to position [748, 0]
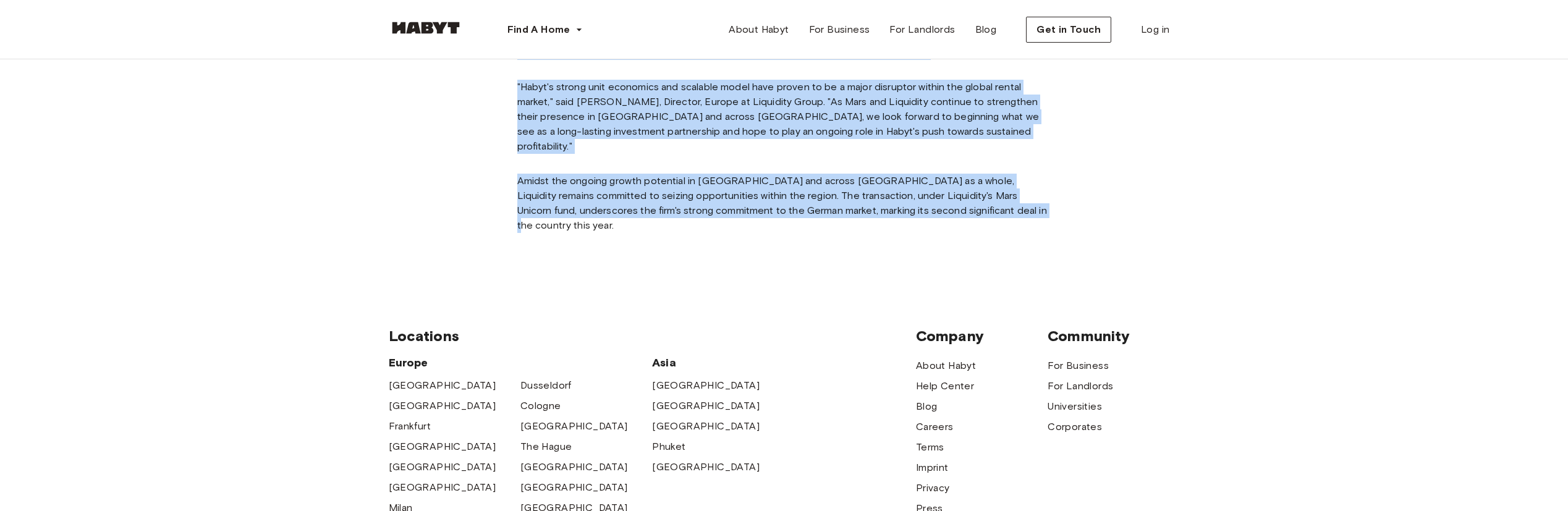
drag, startPoint x: 696, startPoint y: 372, endPoint x: 1120, endPoint y: 186, distance: 463.0
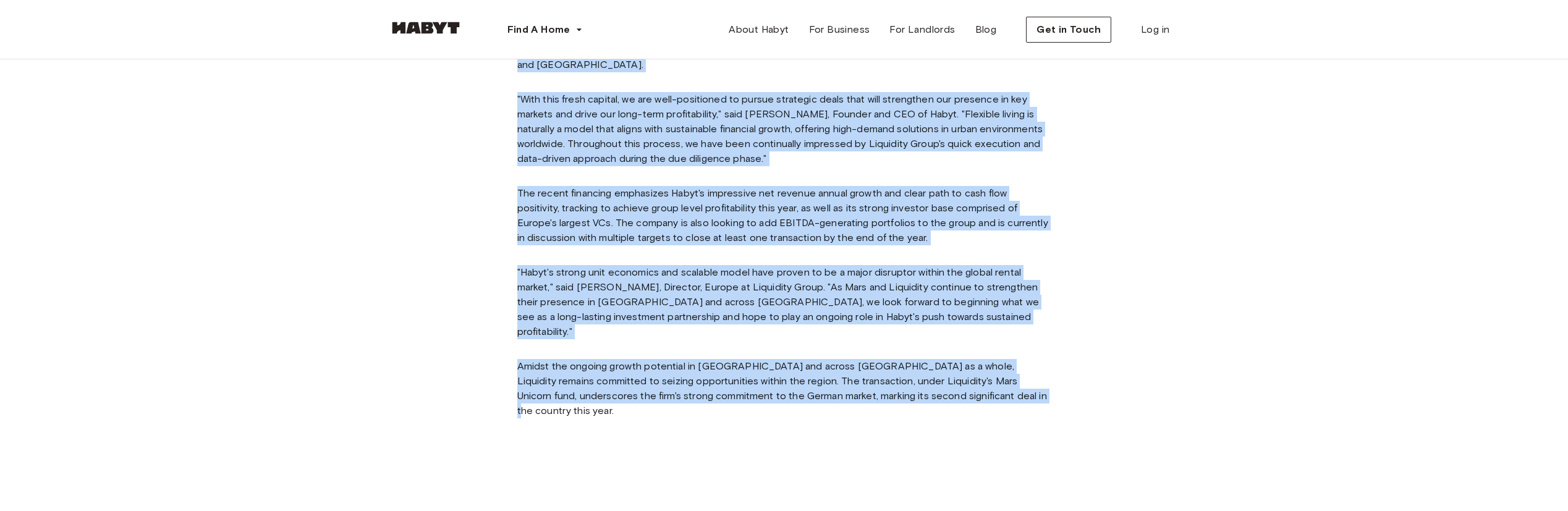
click at [621, 246] on div "[GEOGRAPHIC_DATA], [DATE]: Habyt, the world's leading provider of flexible livi…" at bounding box center [785, 169] width 534 height 519
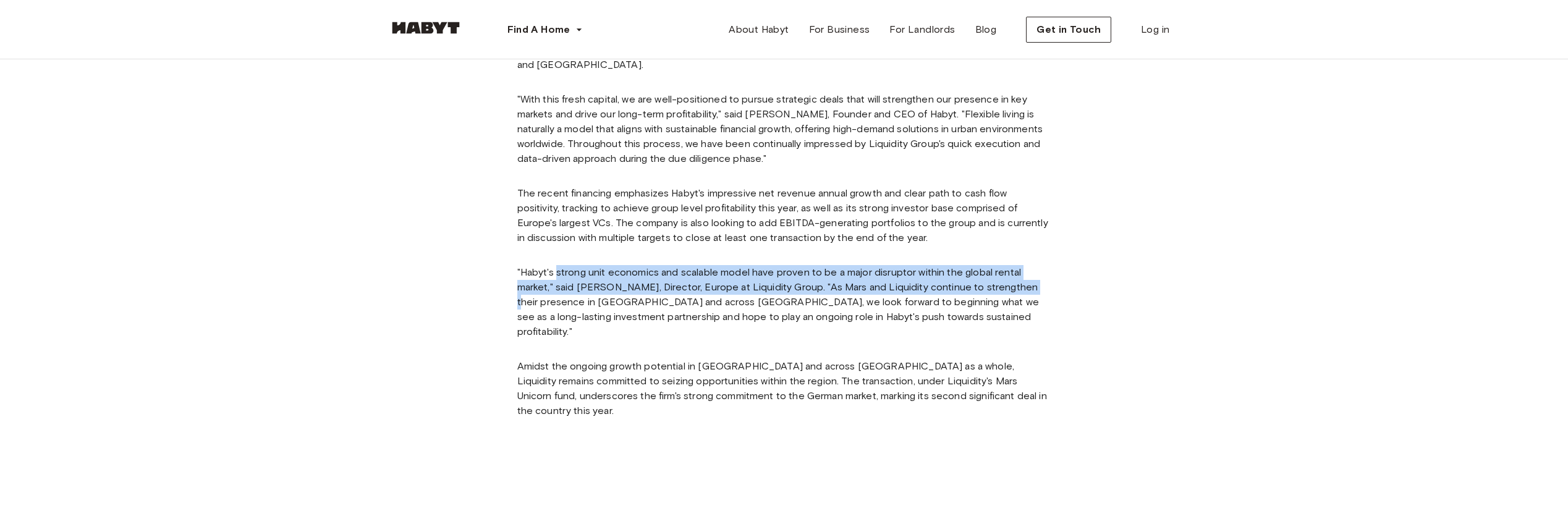
drag, startPoint x: 556, startPoint y: 249, endPoint x: 1023, endPoint y: 268, distance: 467.4
click at [1023, 268] on div "[GEOGRAPHIC_DATA], [DATE]: Habyt, the world's leading provider of flexible livi…" at bounding box center [785, 169] width 534 height 519
click at [792, 268] on p ""Habyt's strong unit economics and scalable model have proven to be a major dis…" at bounding box center [785, 302] width 534 height 74
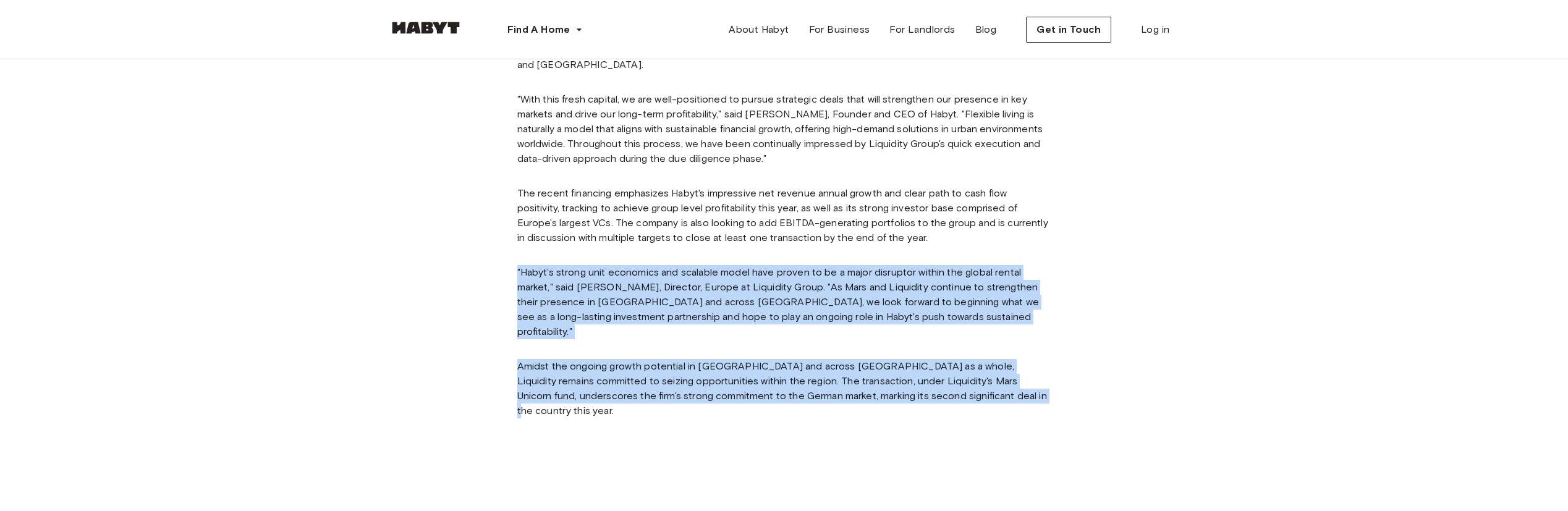
drag, startPoint x: 510, startPoint y: 263, endPoint x: 994, endPoint y: 293, distance: 484.9
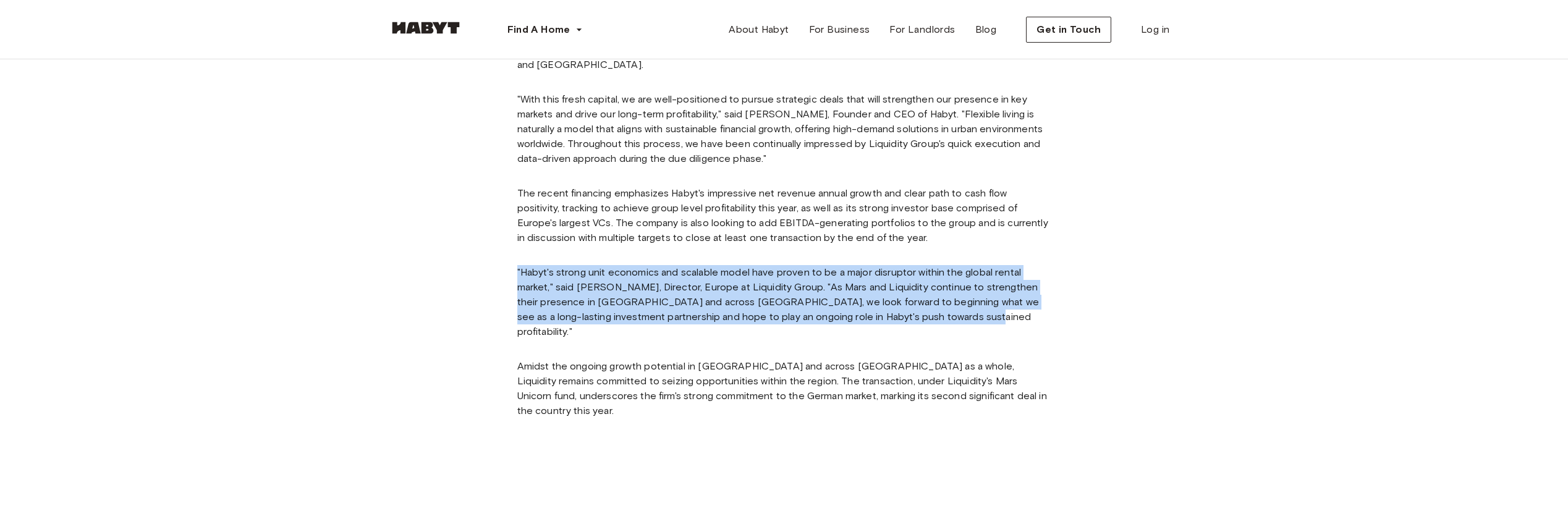
click at [991, 284] on p ""Habyt's strong unit economics and scalable model have proven to be a major dis…" at bounding box center [785, 302] width 534 height 74
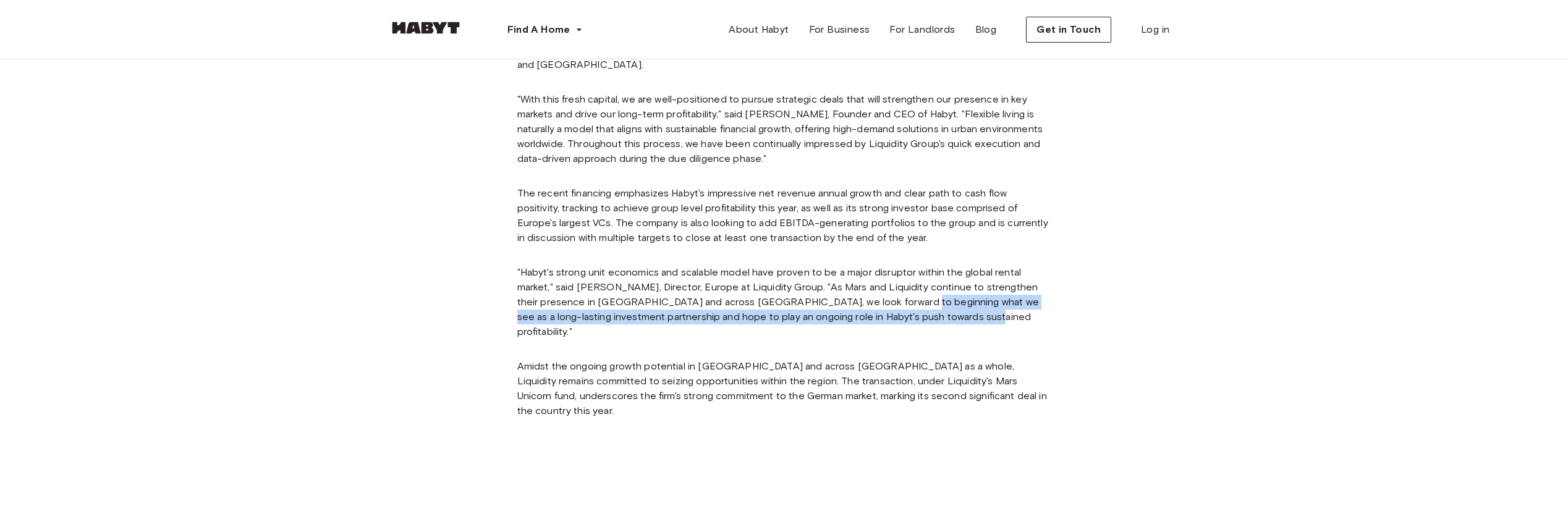
drag, startPoint x: 882, startPoint y: 284, endPoint x: 1044, endPoint y: 311, distance: 164.2
click at [1044, 311] on div "[GEOGRAPHIC_DATA], [DATE]: Habyt, the world's leading provider of flexible livi…" at bounding box center [785, 169] width 534 height 519
click at [1044, 311] on div "BERLIN, Sept. 9, 2024: Habyt, the world's leading provider of flexible living s…" at bounding box center [785, 169] width 534 height 519
drag, startPoint x: 530, startPoint y: 297, endPoint x: 975, endPoint y: 298, distance: 445.0
click at [975, 298] on p ""Habyt's strong unit economics and scalable model have proven to be a major dis…" at bounding box center [785, 302] width 534 height 74
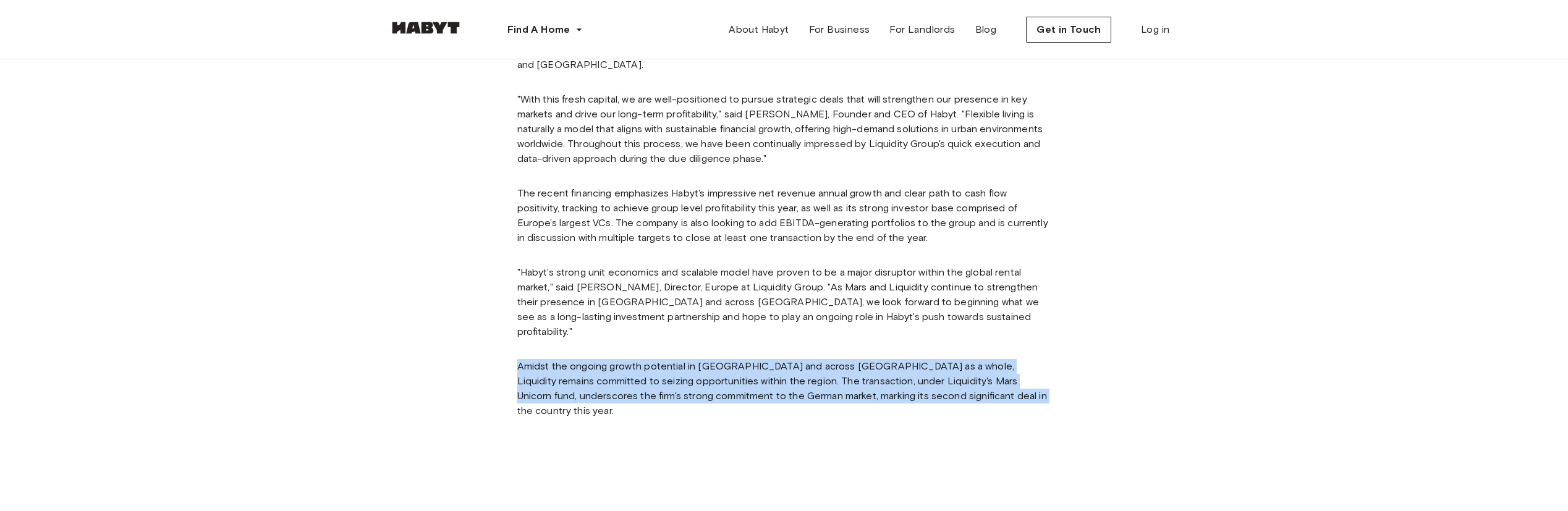
drag, startPoint x: 516, startPoint y: 338, endPoint x: 978, endPoint y: 368, distance: 463.0
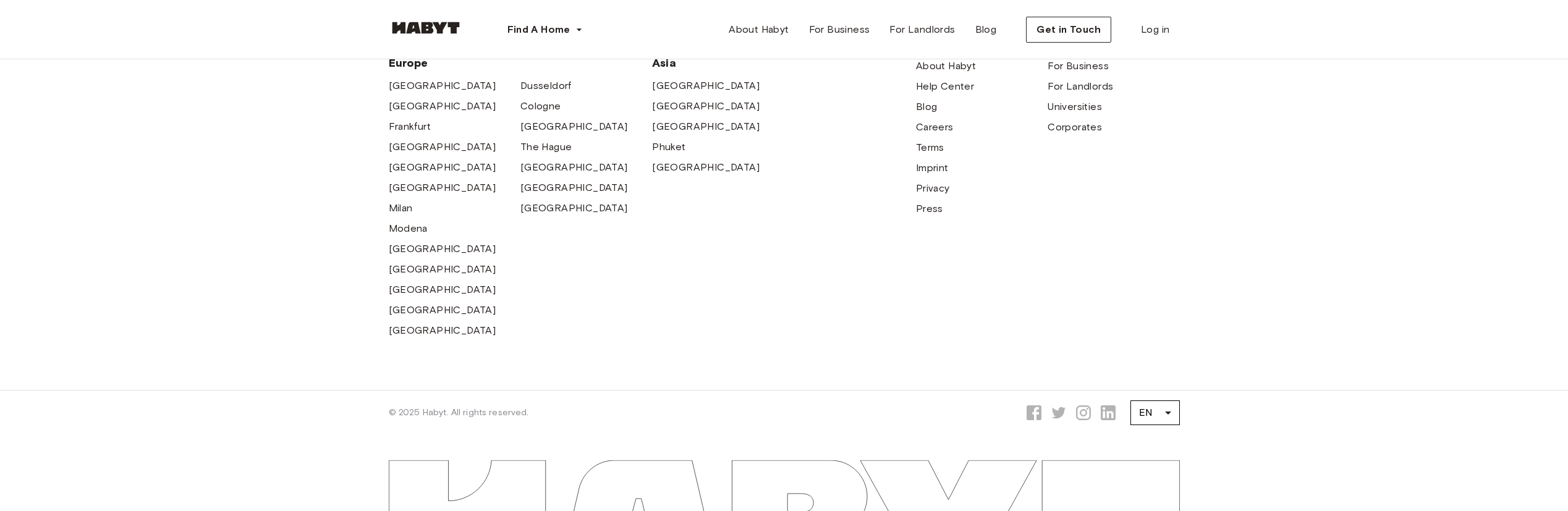
scroll to position [924, 0]
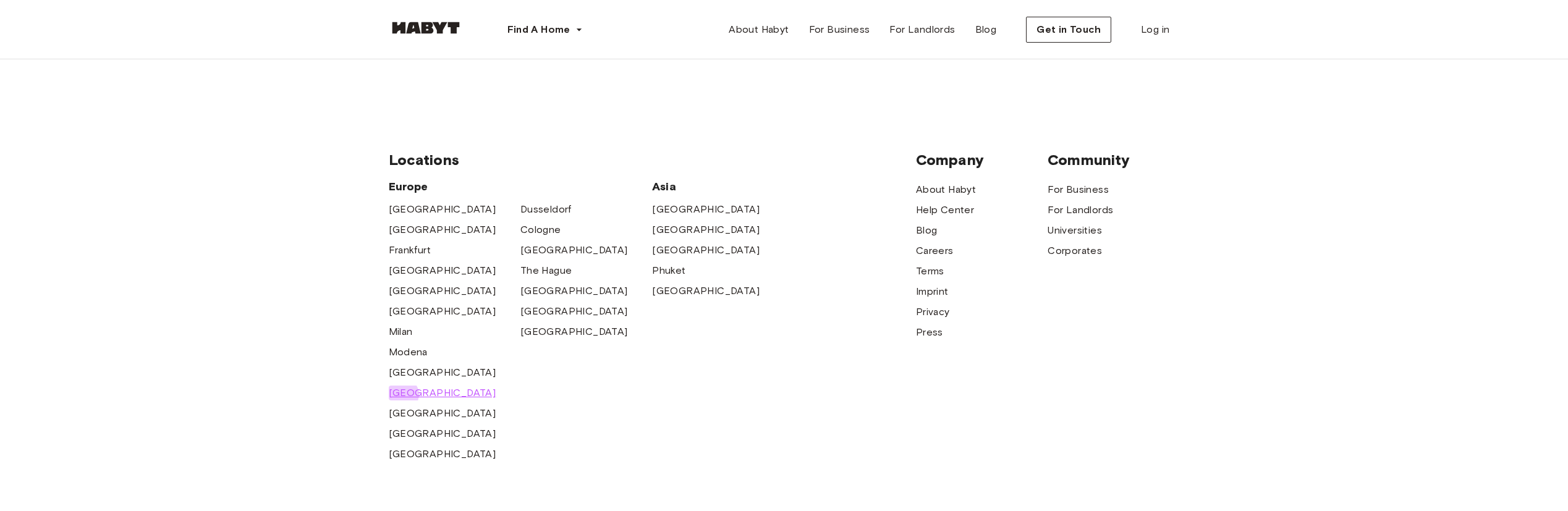
click at [402, 385] on span "[GEOGRAPHIC_DATA]" at bounding box center [442, 392] width 108 height 15
